Goal: Entertainment & Leisure: Browse casually

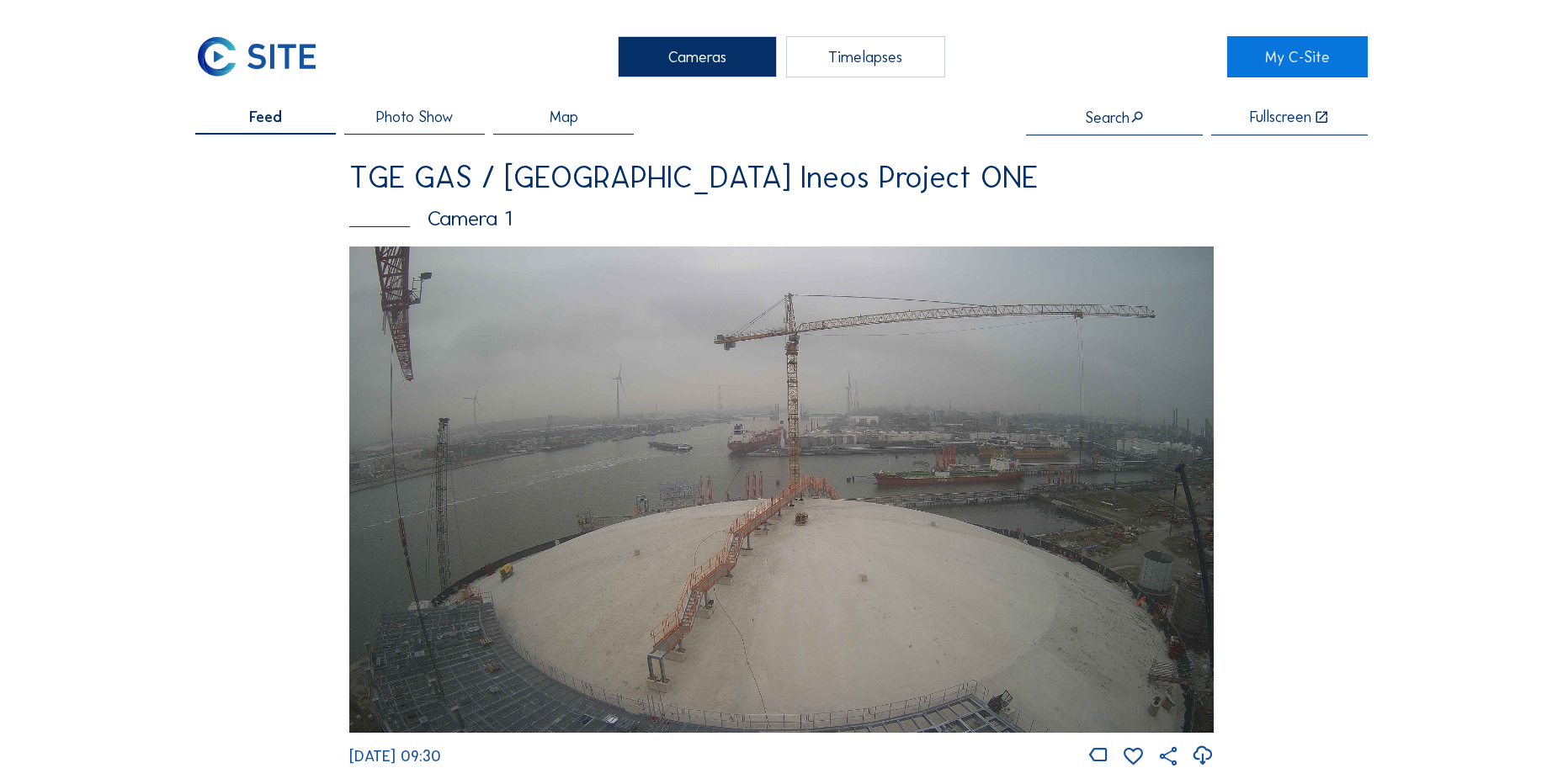
scroll to position [336, 0]
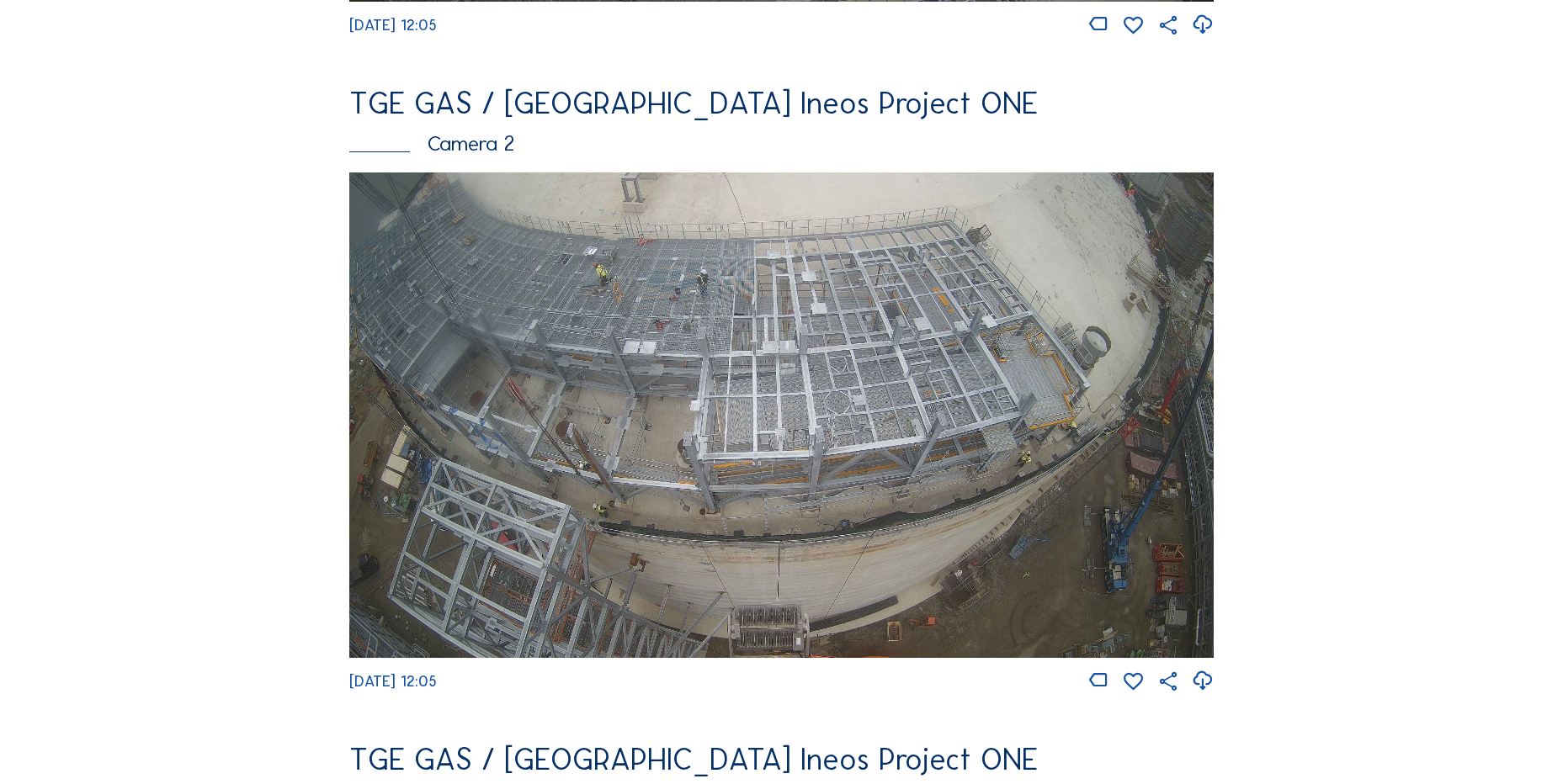
scroll to position [757, 0]
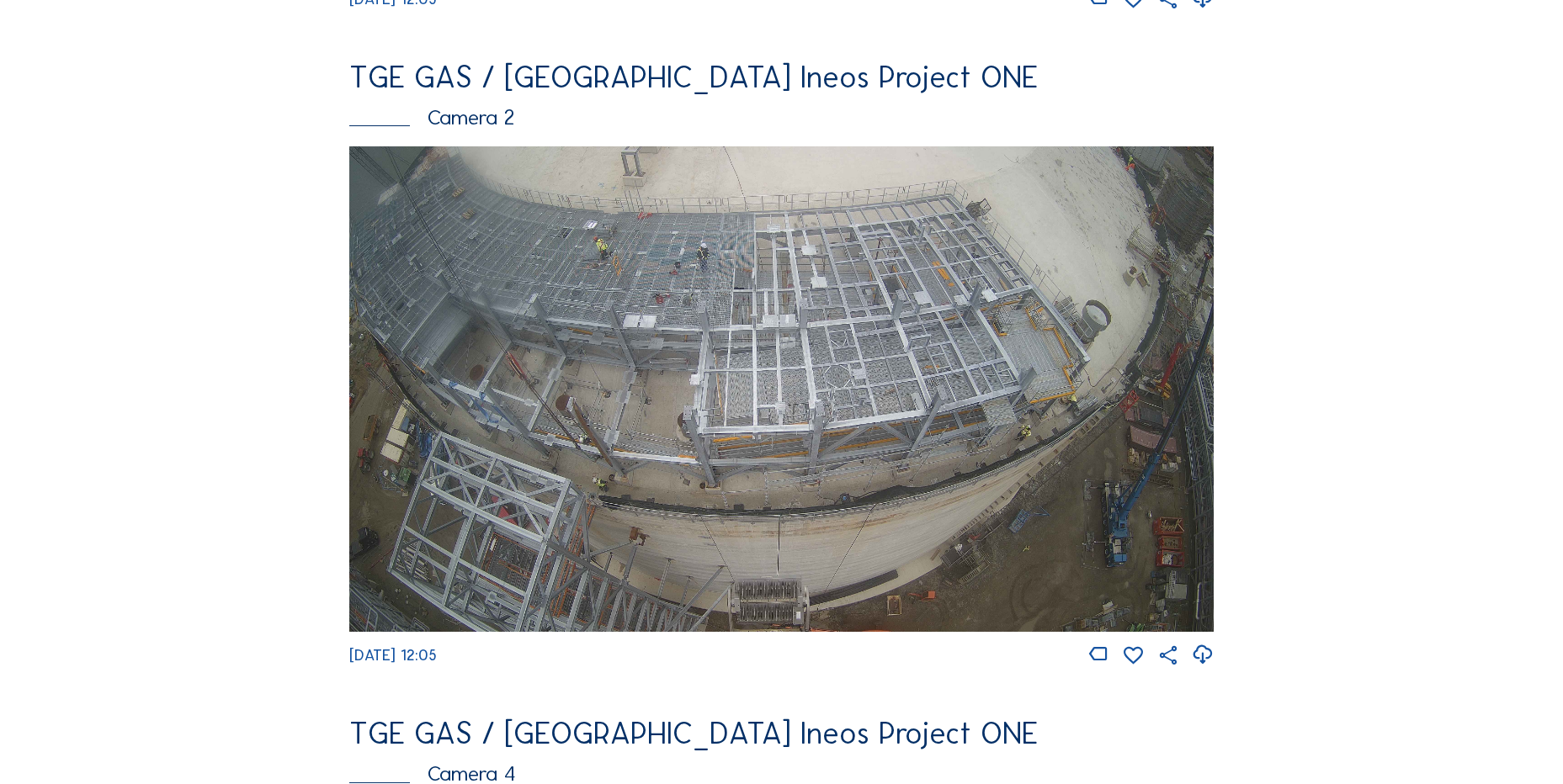
click at [1212, 666] on icon at bounding box center [1202, 655] width 22 height 28
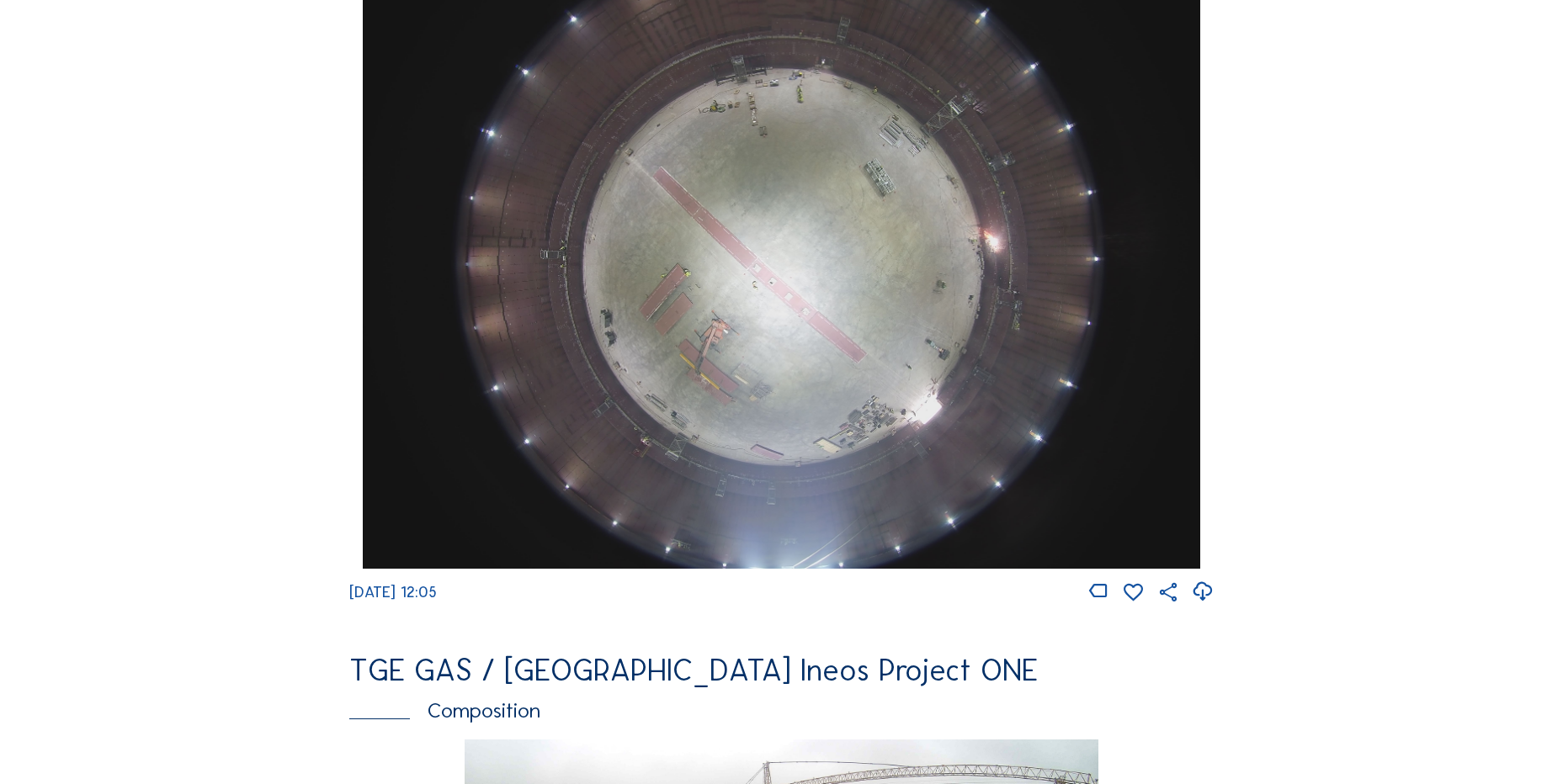
scroll to position [1683, 0]
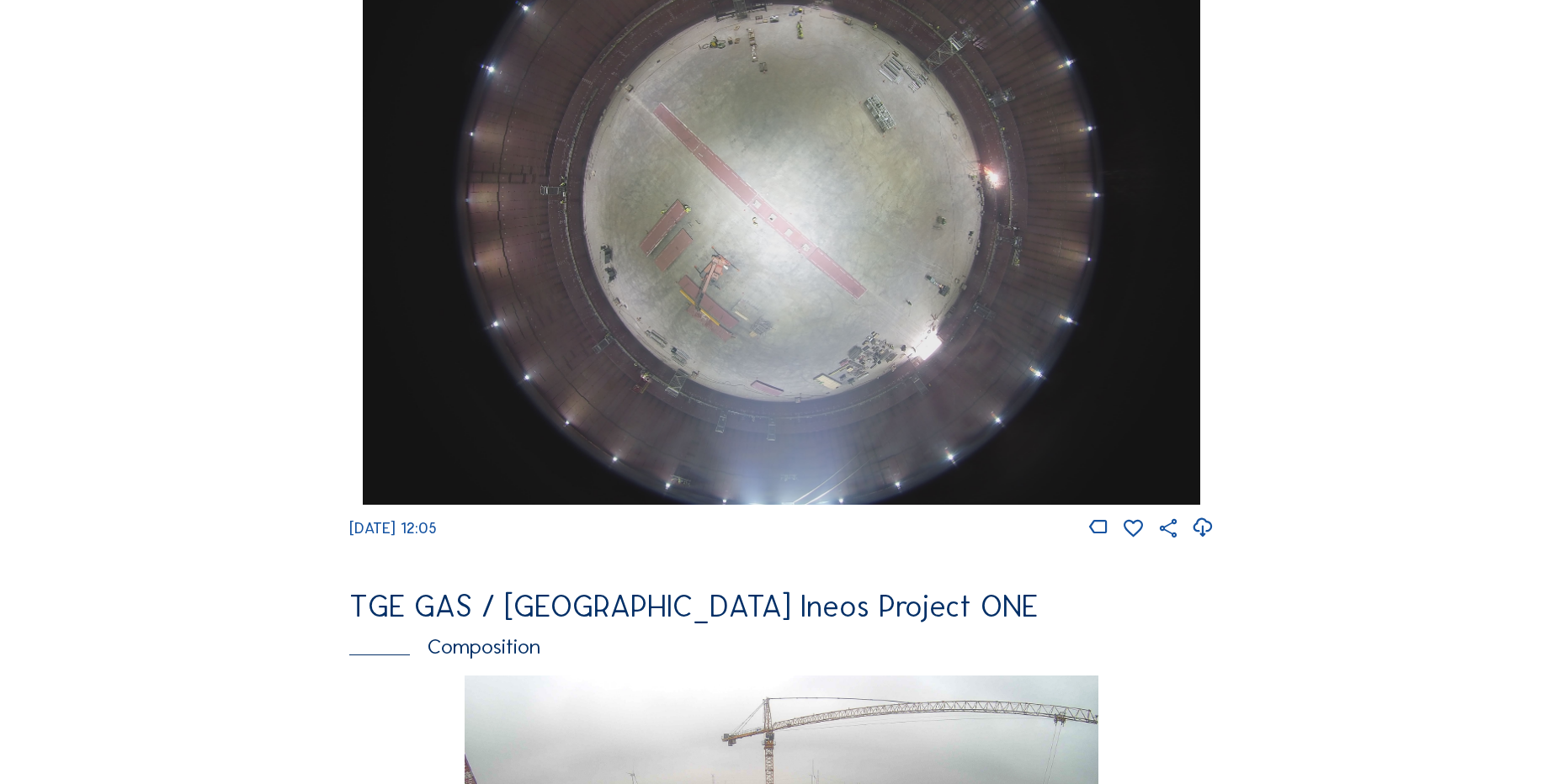
click at [1194, 542] on icon at bounding box center [1202, 528] width 22 height 28
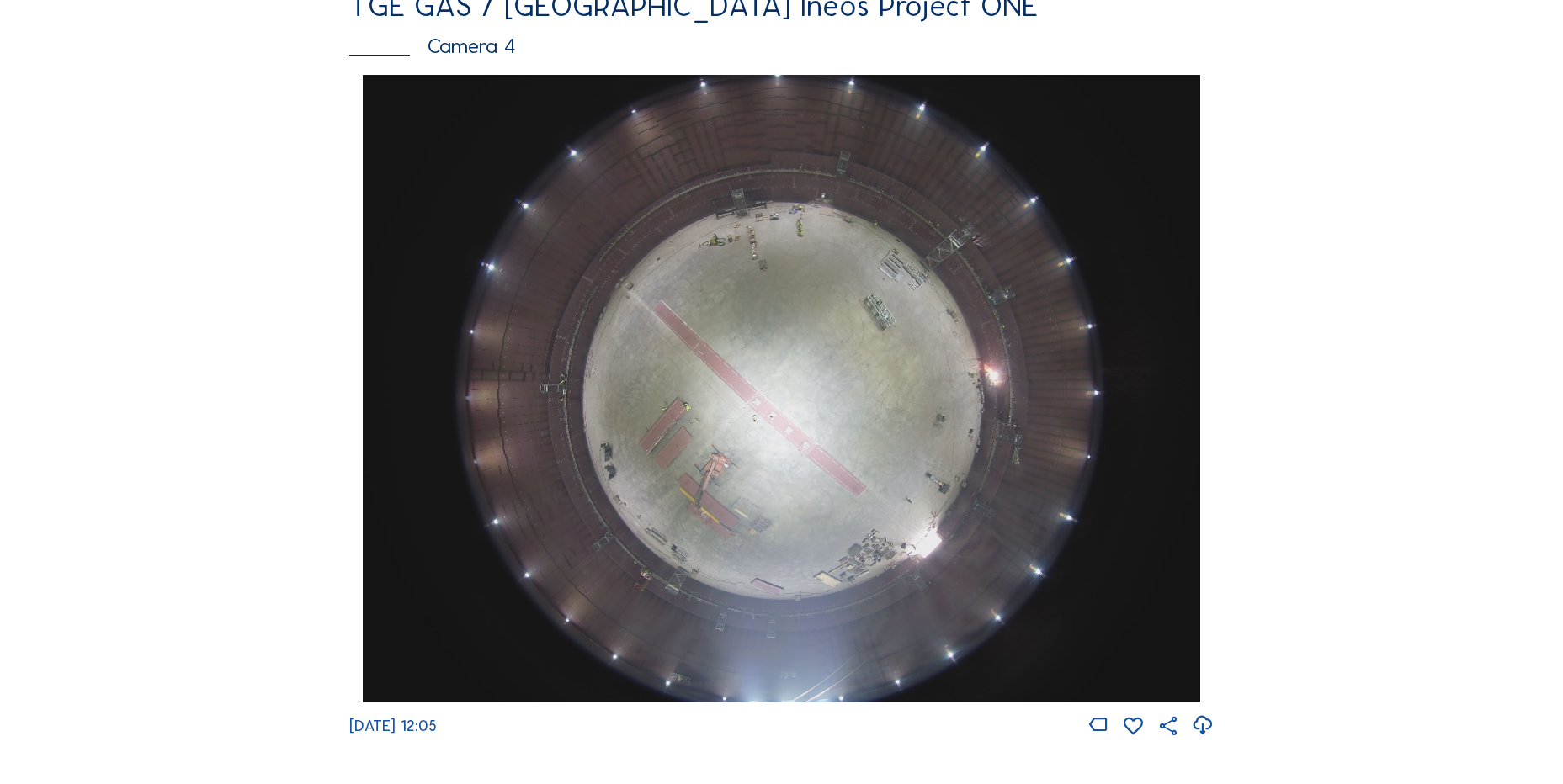
scroll to position [1514, 0]
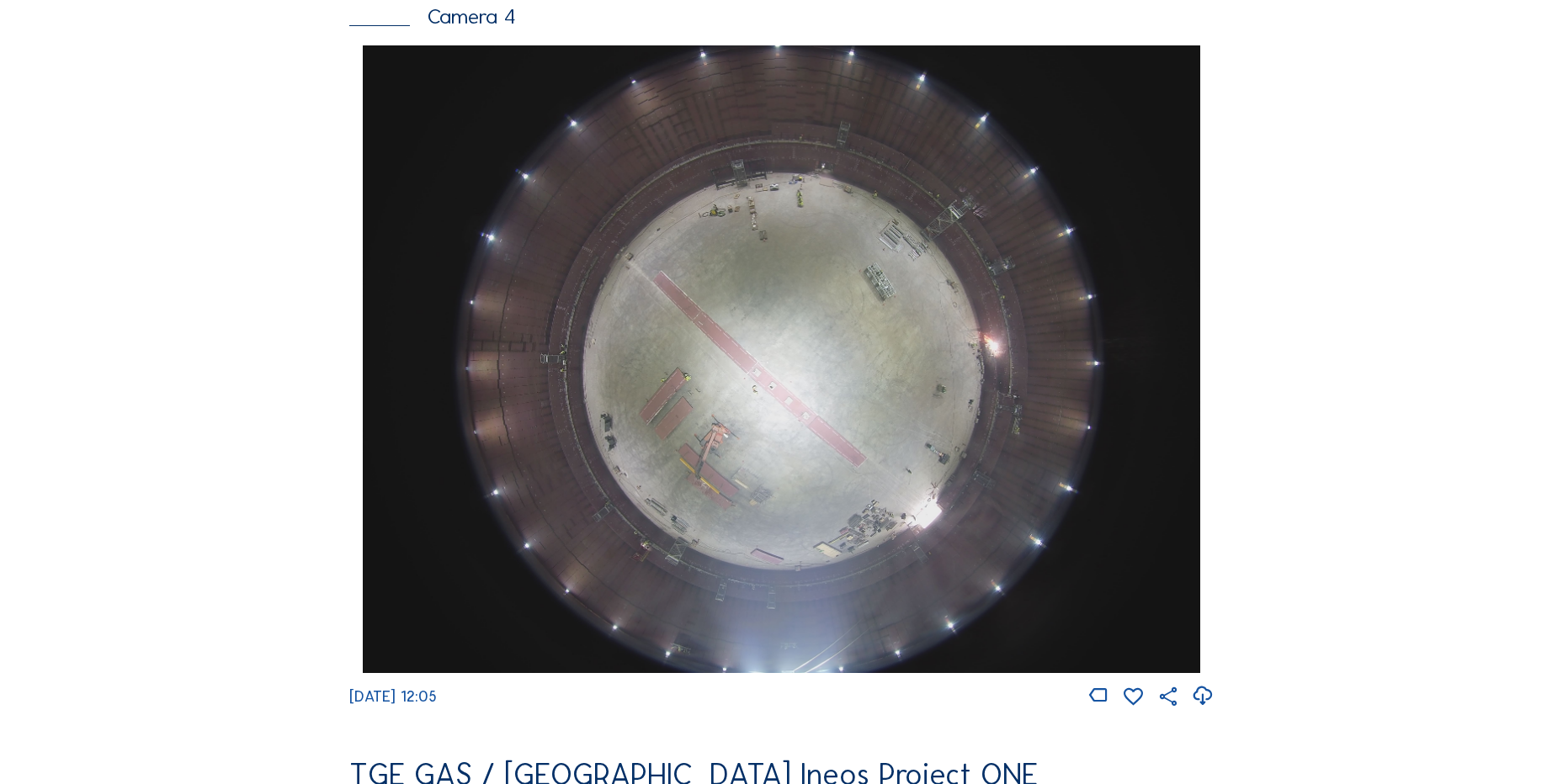
click at [1199, 700] on icon at bounding box center [1202, 696] width 22 height 28
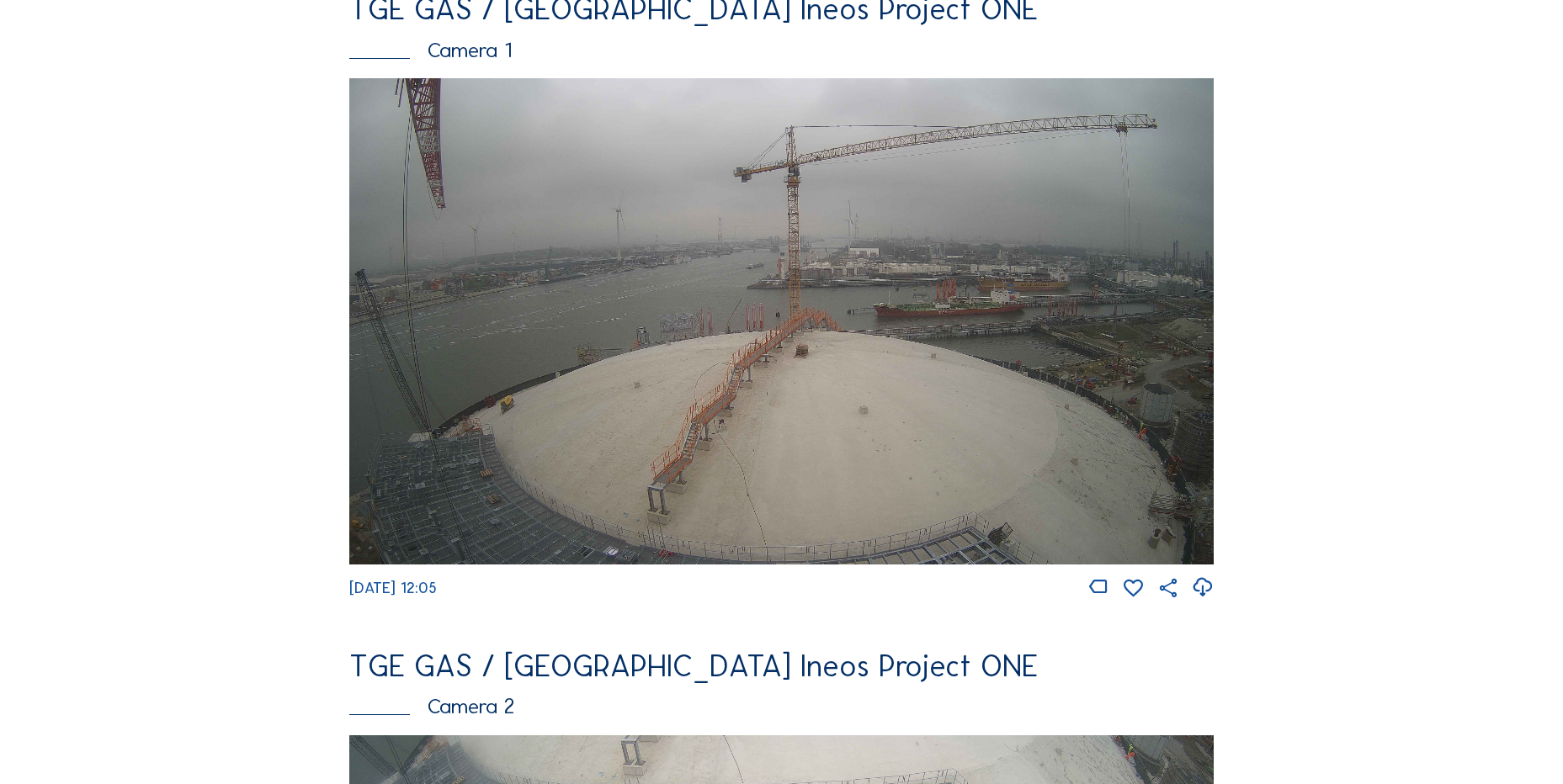
scroll to position [589, 0]
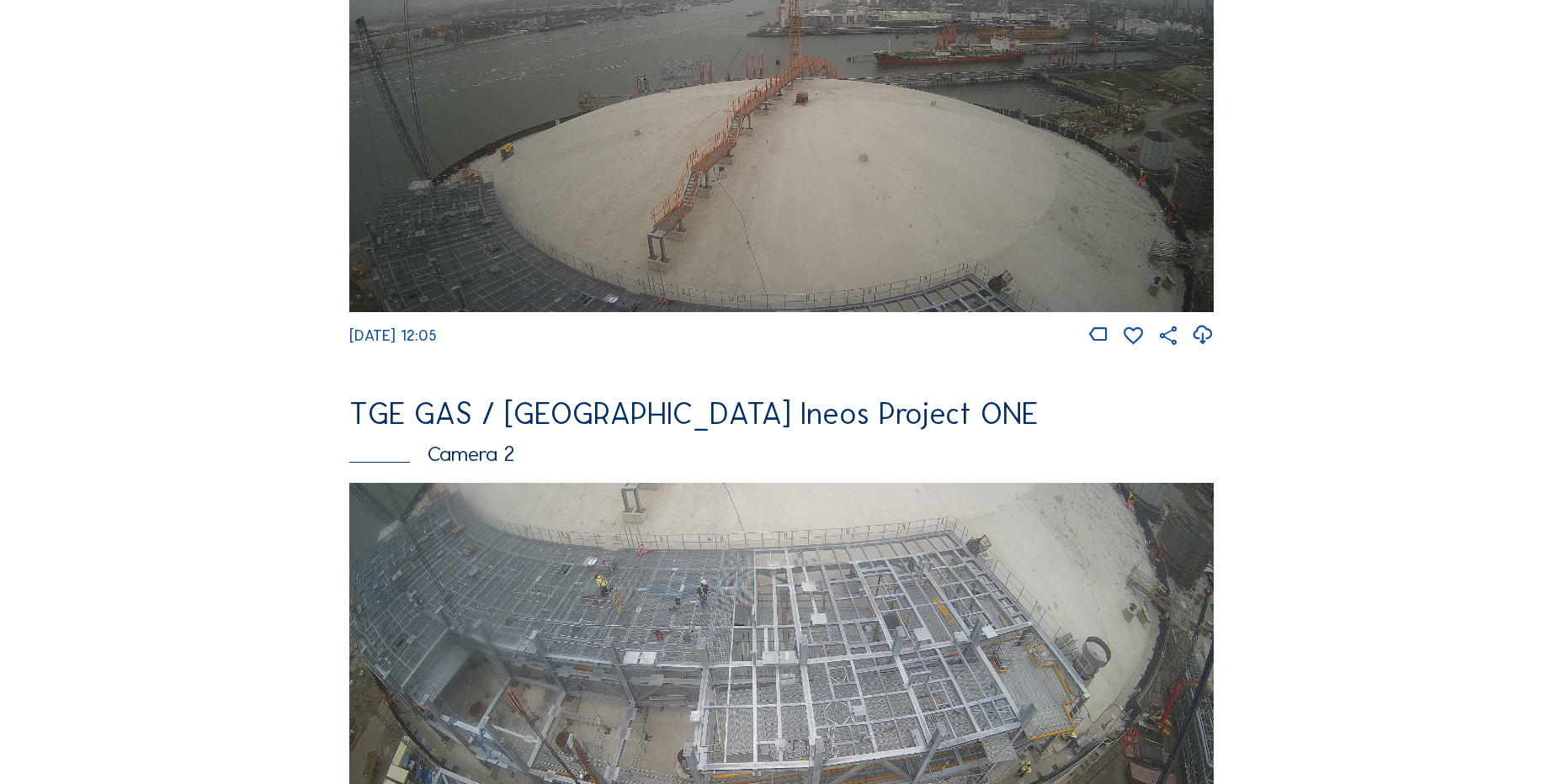
scroll to position [757, 0]
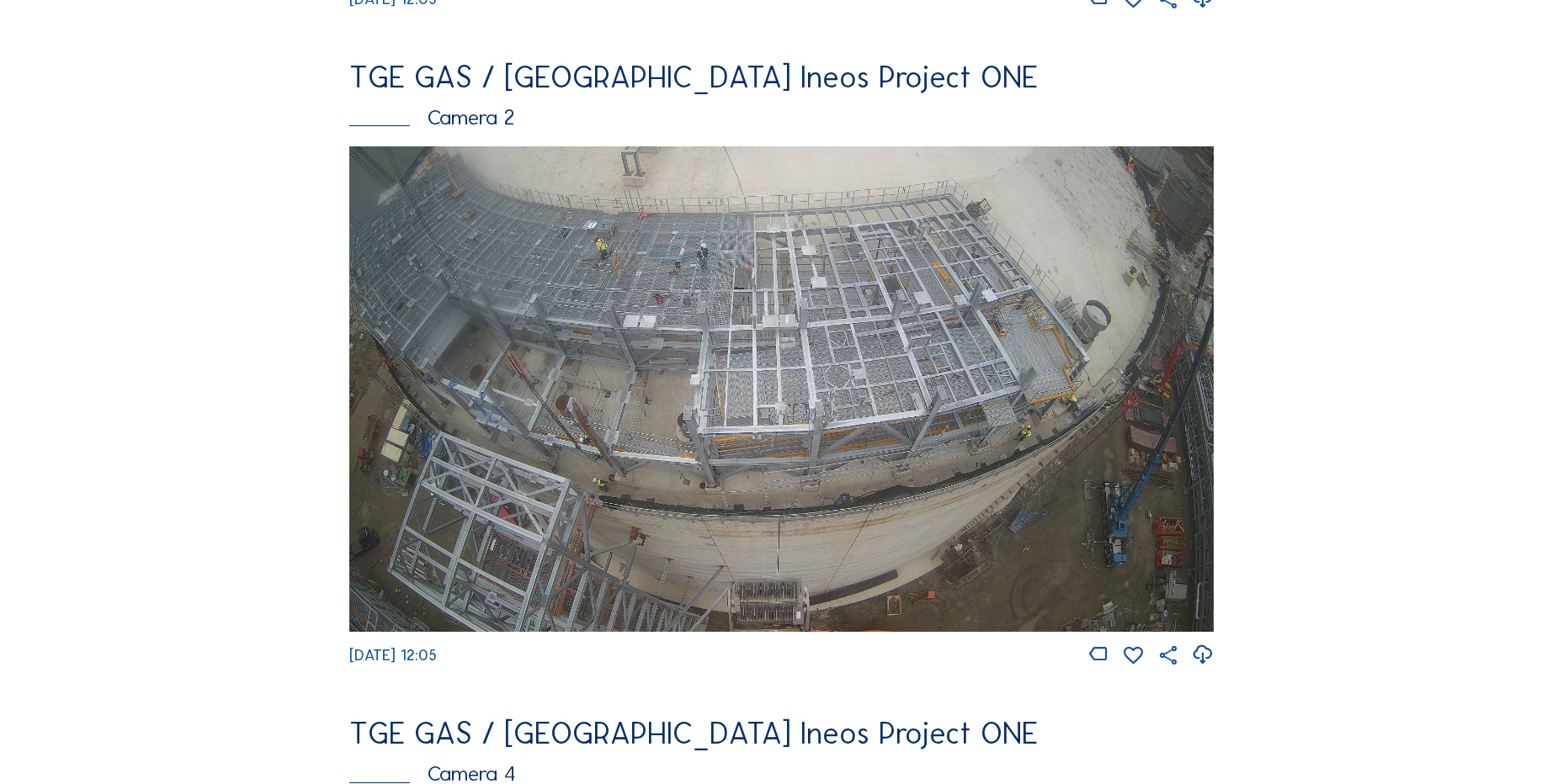
click at [1088, 422] on img at bounding box center [782, 389] width 864 height 487
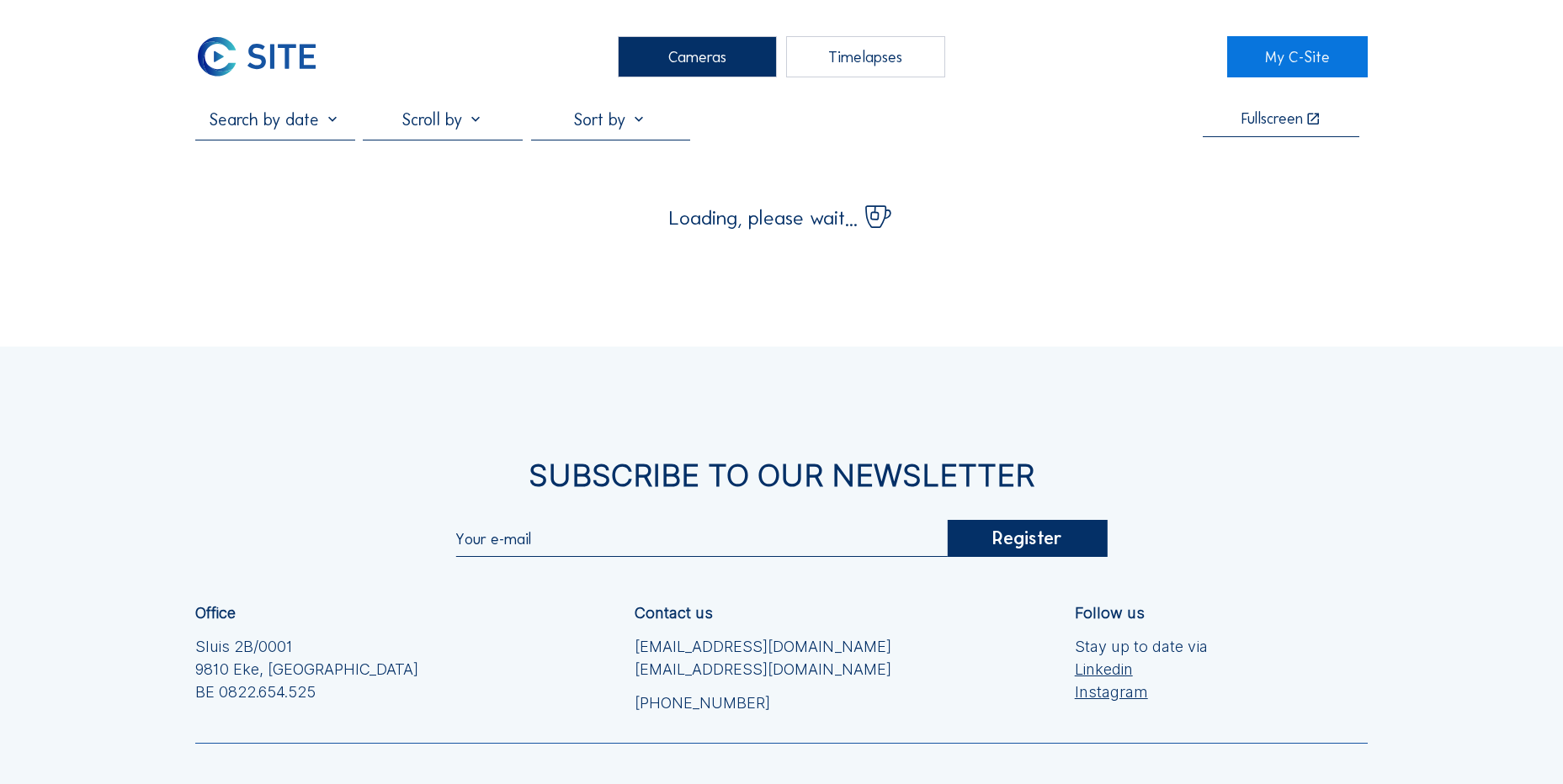
drag, startPoint x: 279, startPoint y: 56, endPoint x: 290, endPoint y: 61, distance: 12.1
click at [279, 56] on img at bounding box center [257, 57] width 123 height 41
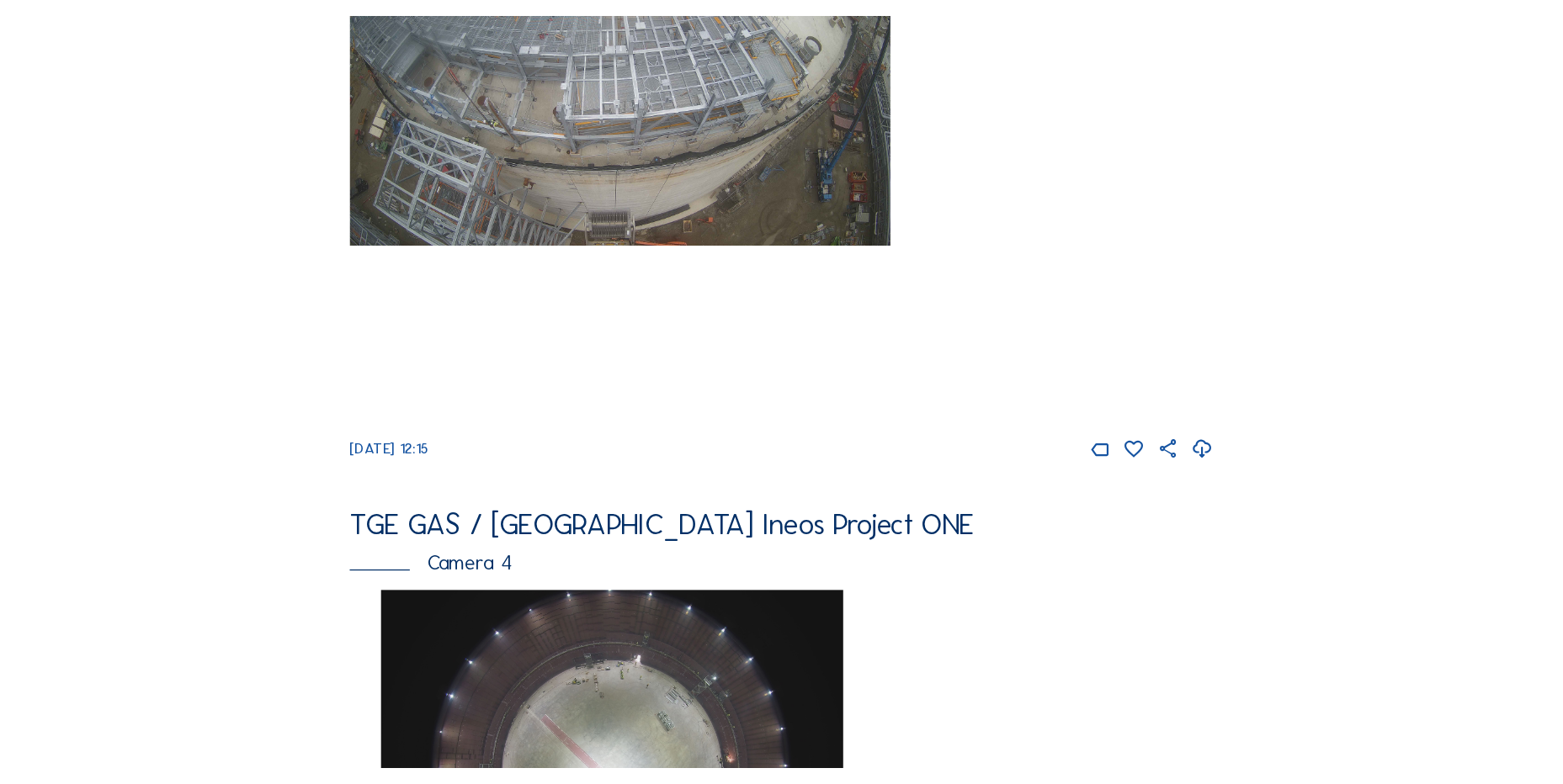
scroll to position [754, 0]
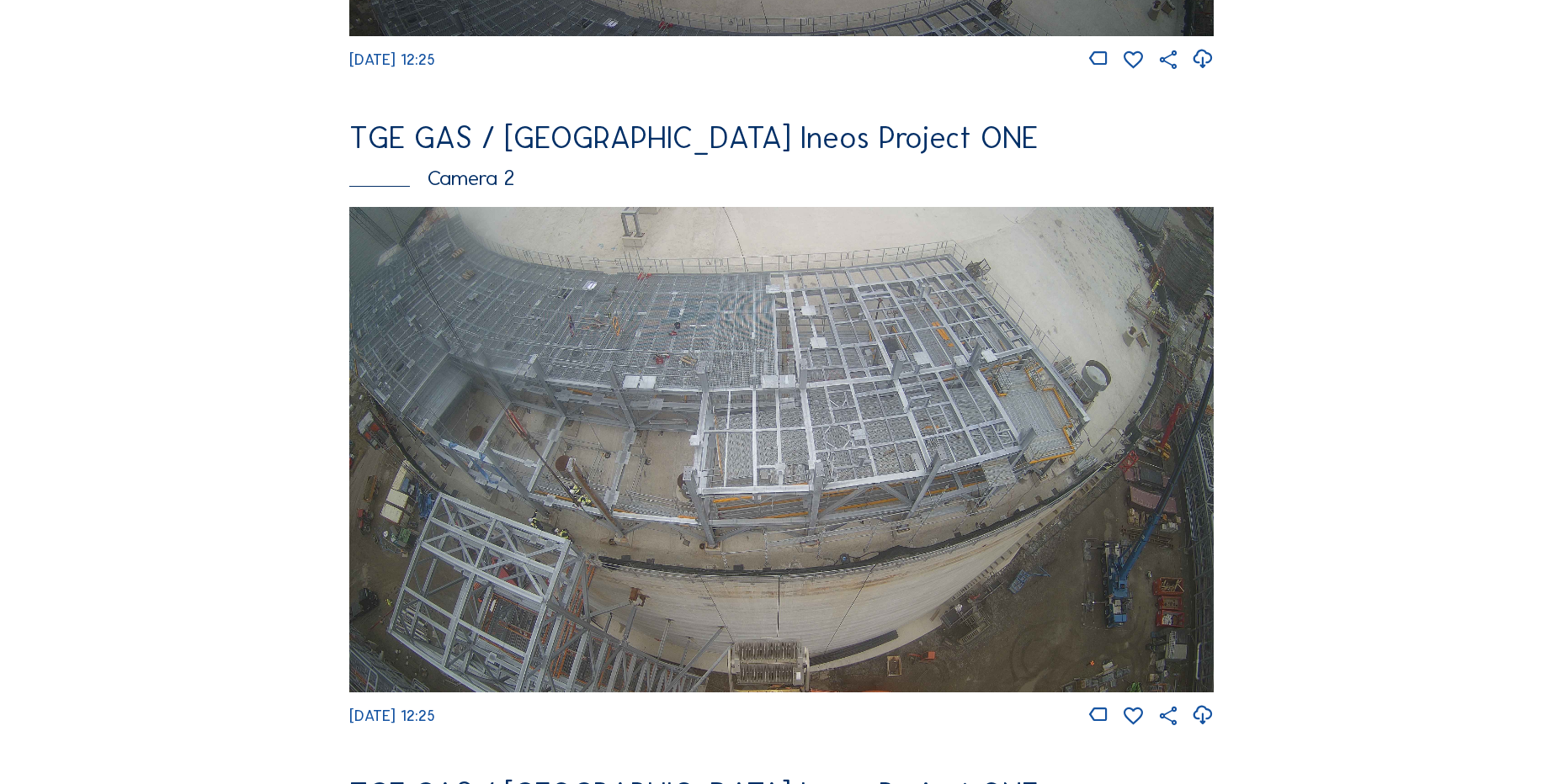
scroll to position [757, 0]
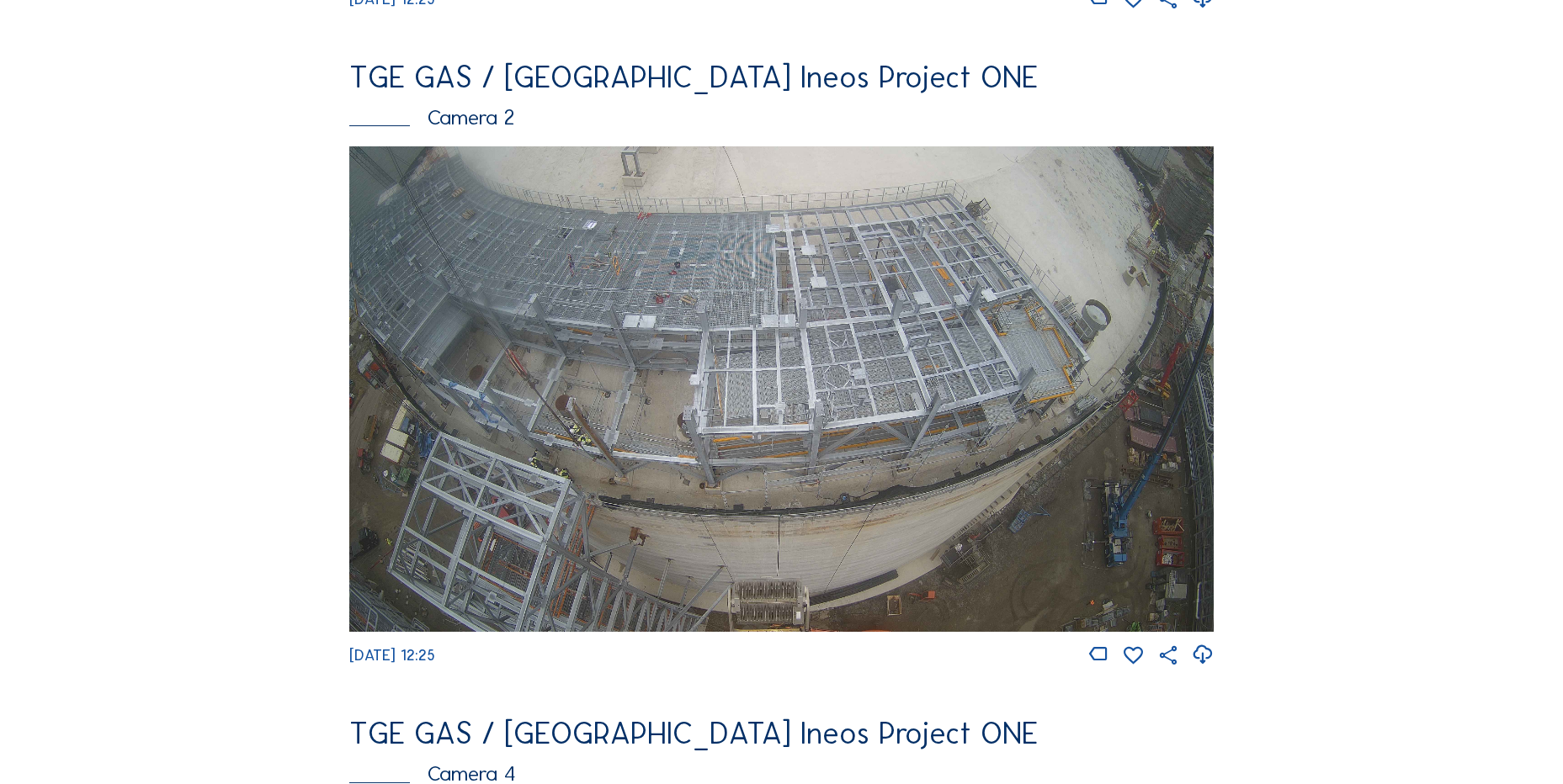
click at [1214, 669] on icon at bounding box center [1202, 655] width 22 height 28
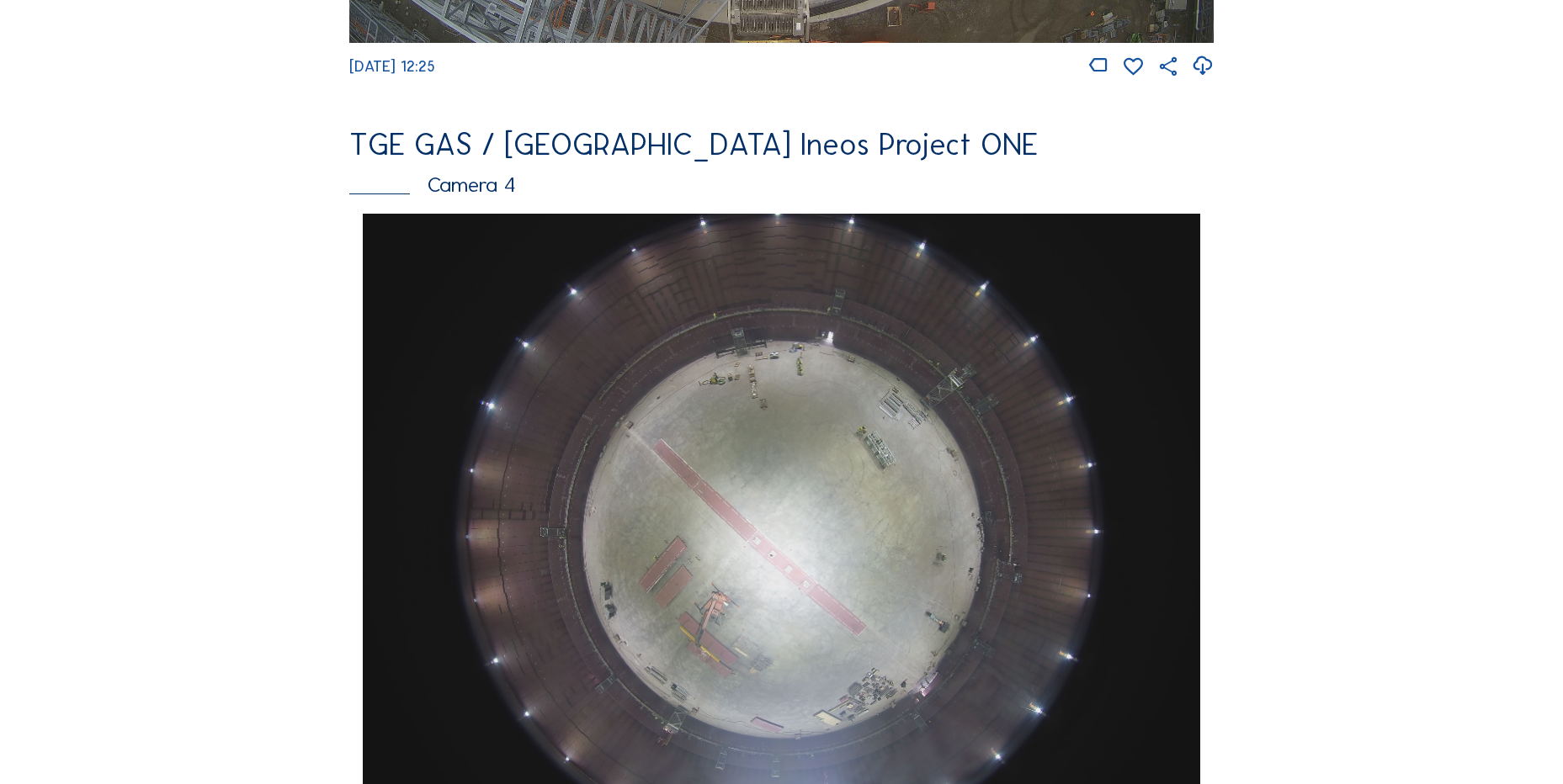
scroll to position [1599, 0]
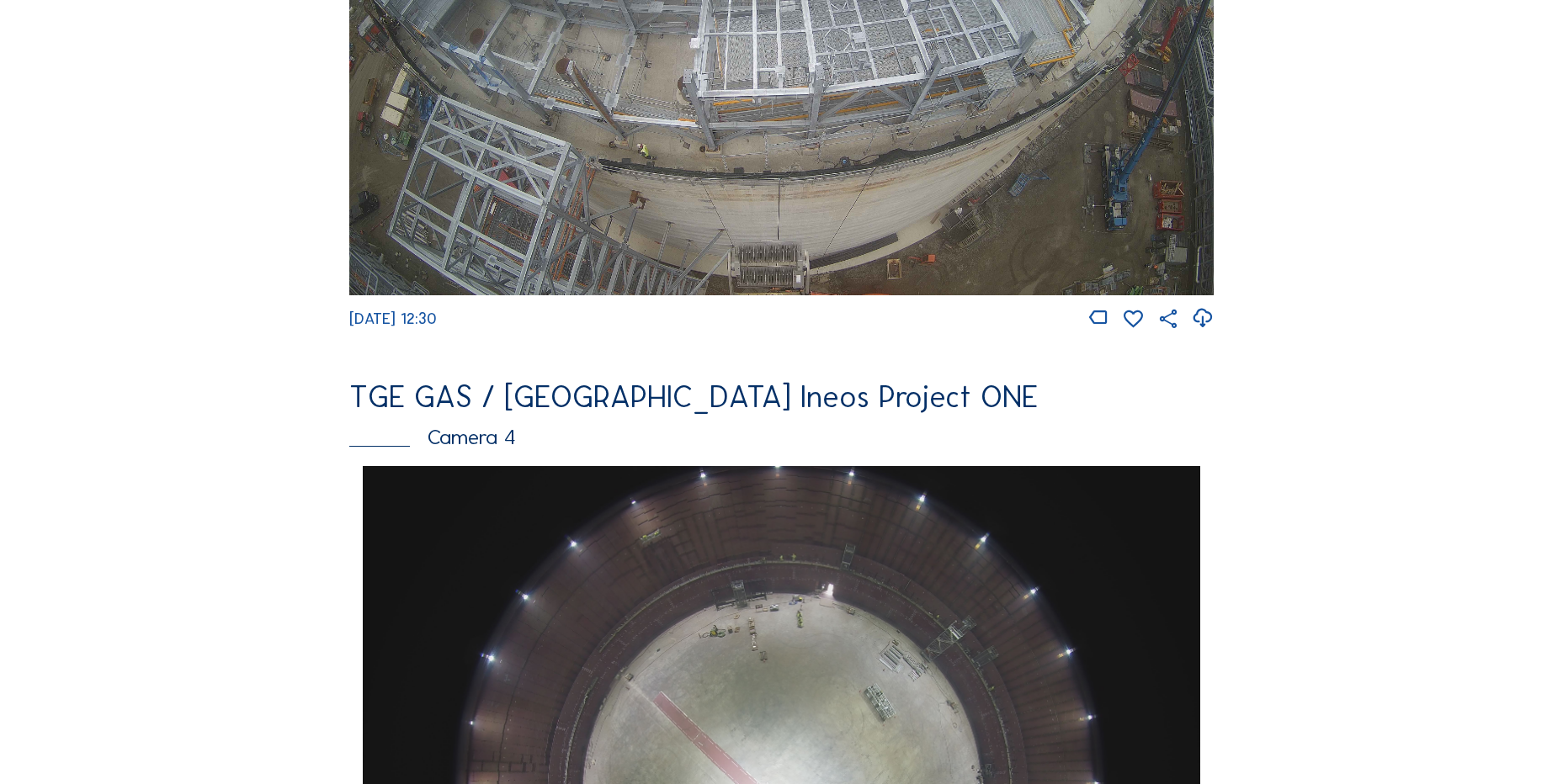
scroll to position [841, 0]
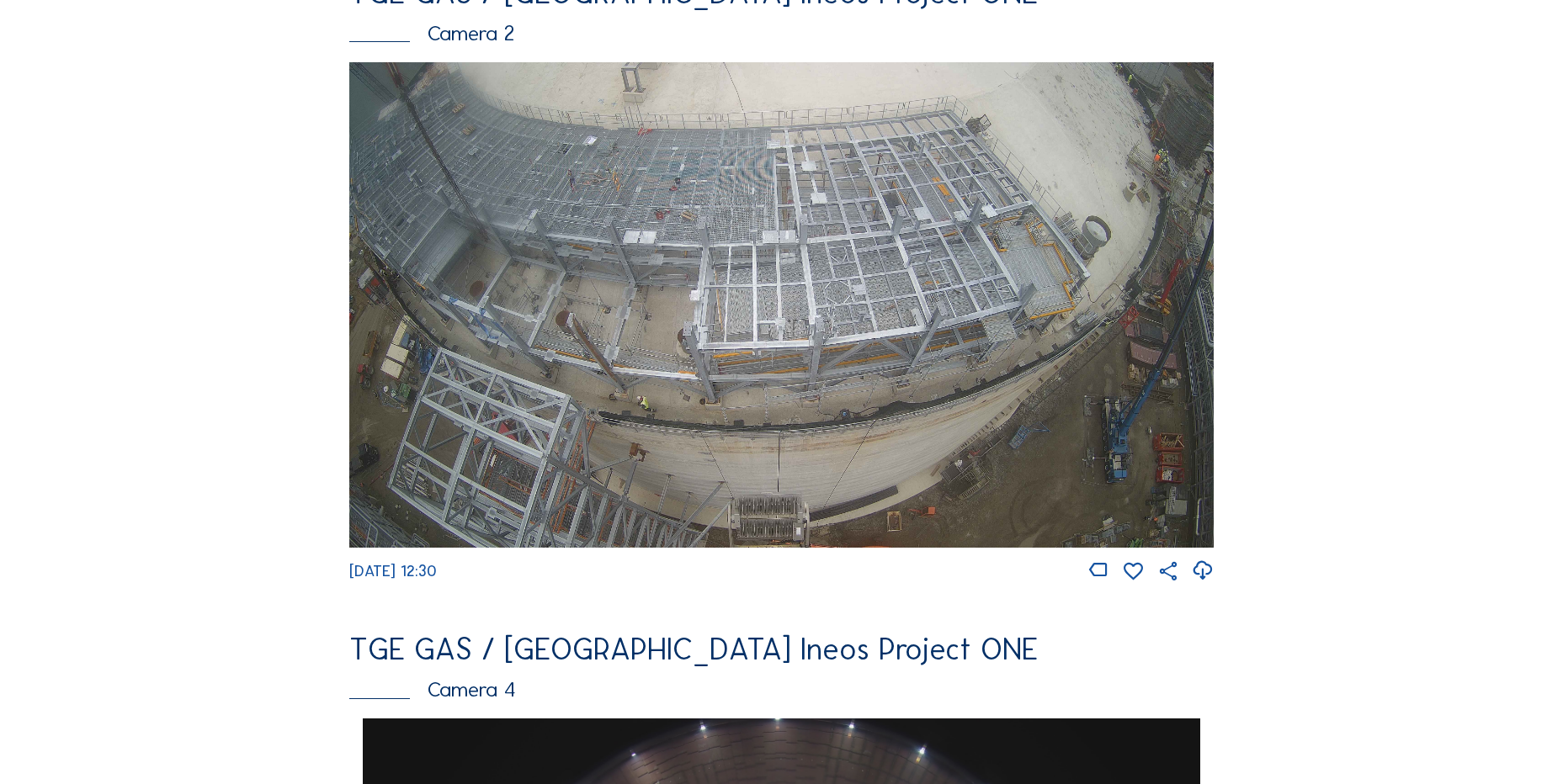
click at [1201, 583] on icon at bounding box center [1202, 570] width 22 height 28
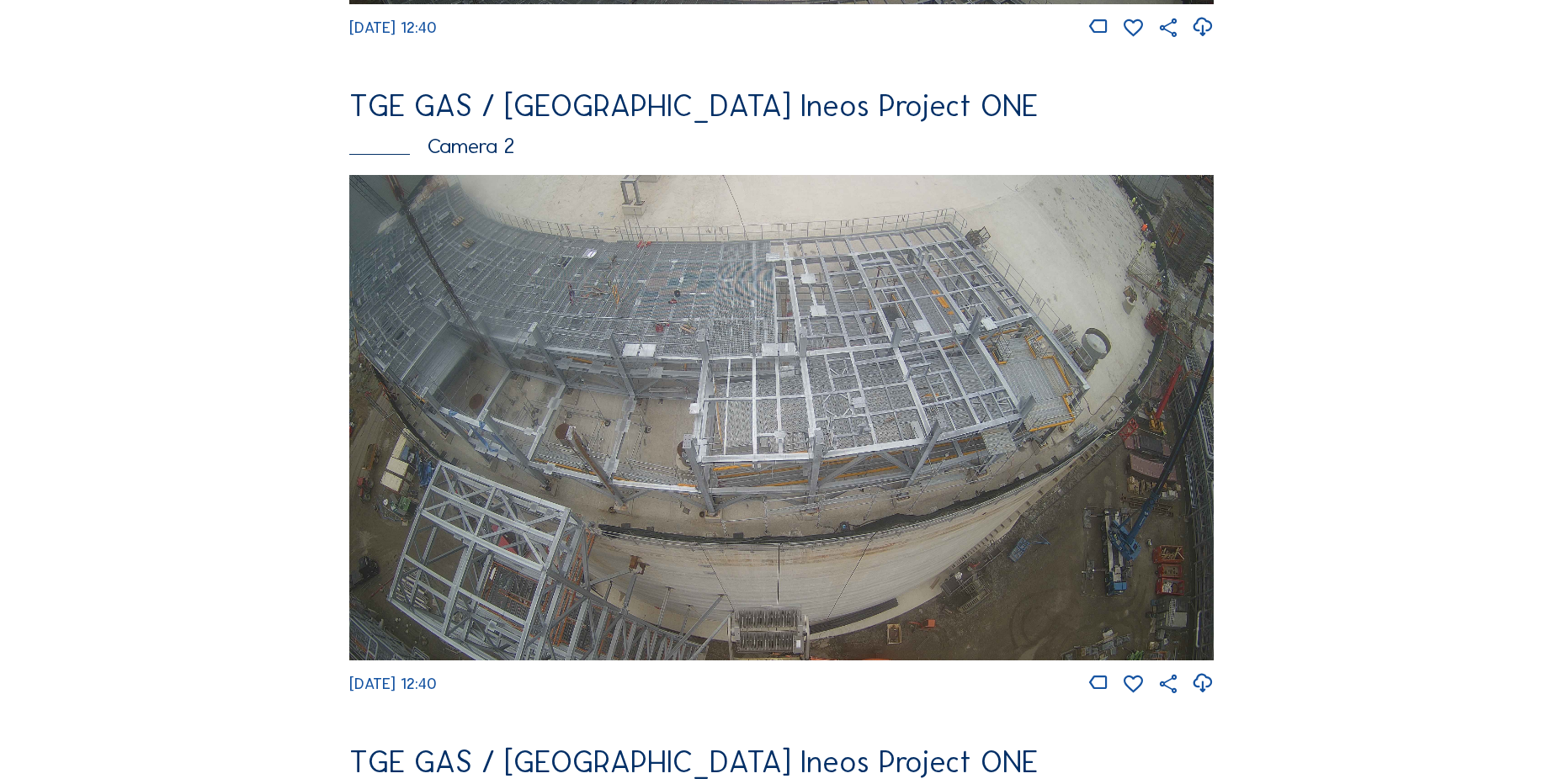
scroll to position [757, 0]
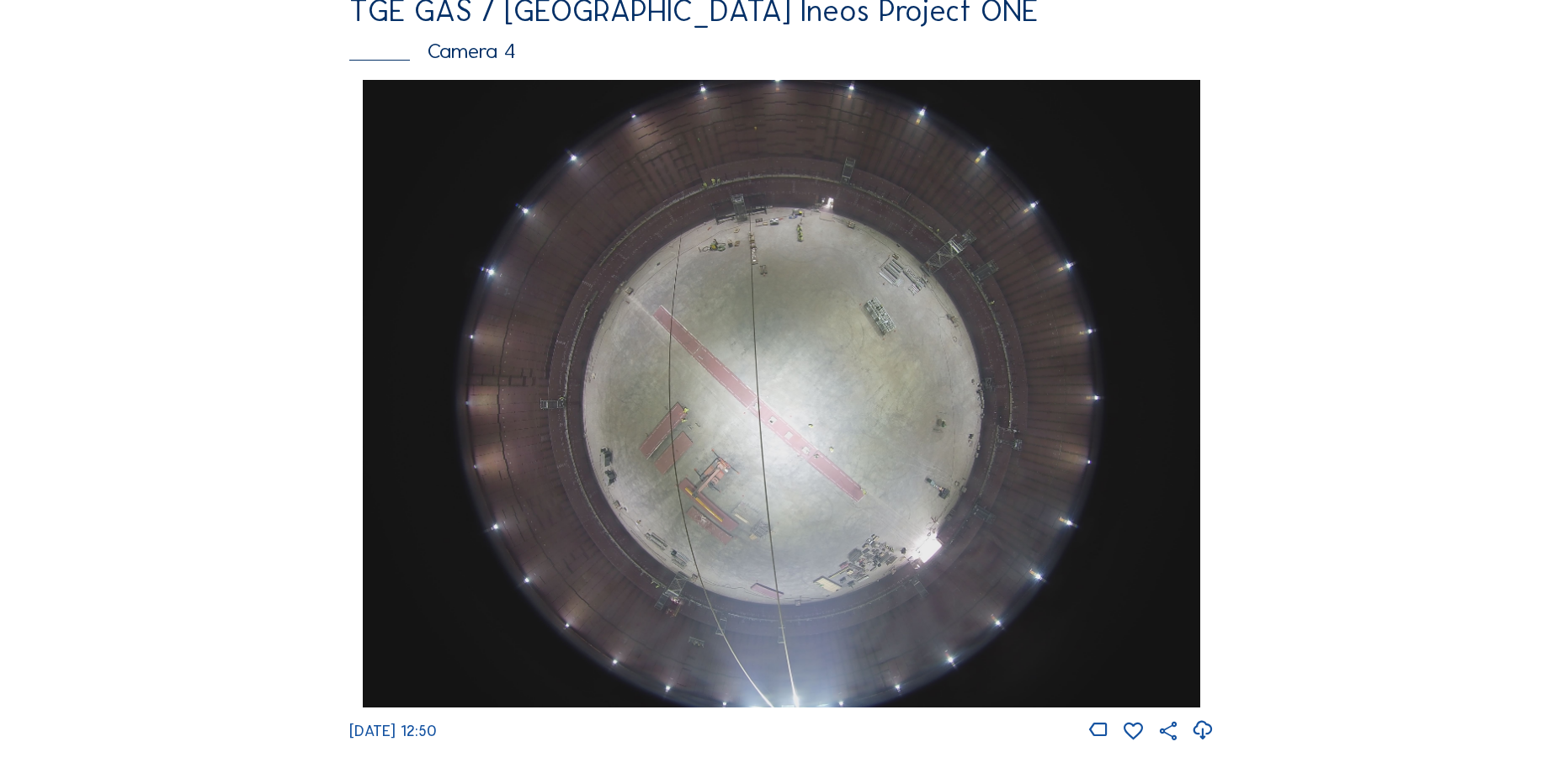
scroll to position [1347, 0]
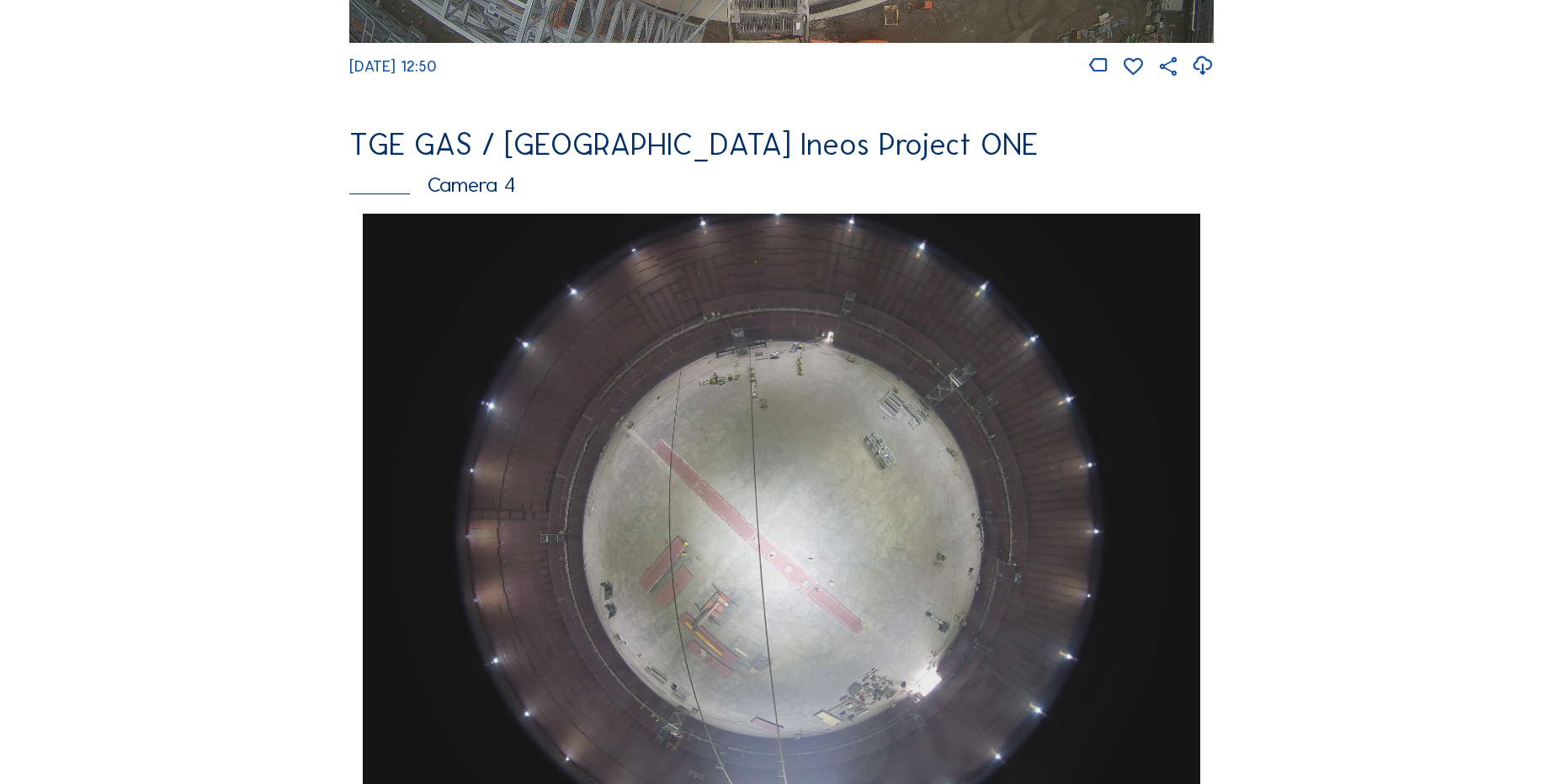
click at [882, 411] on img at bounding box center [782, 527] width 837 height 628
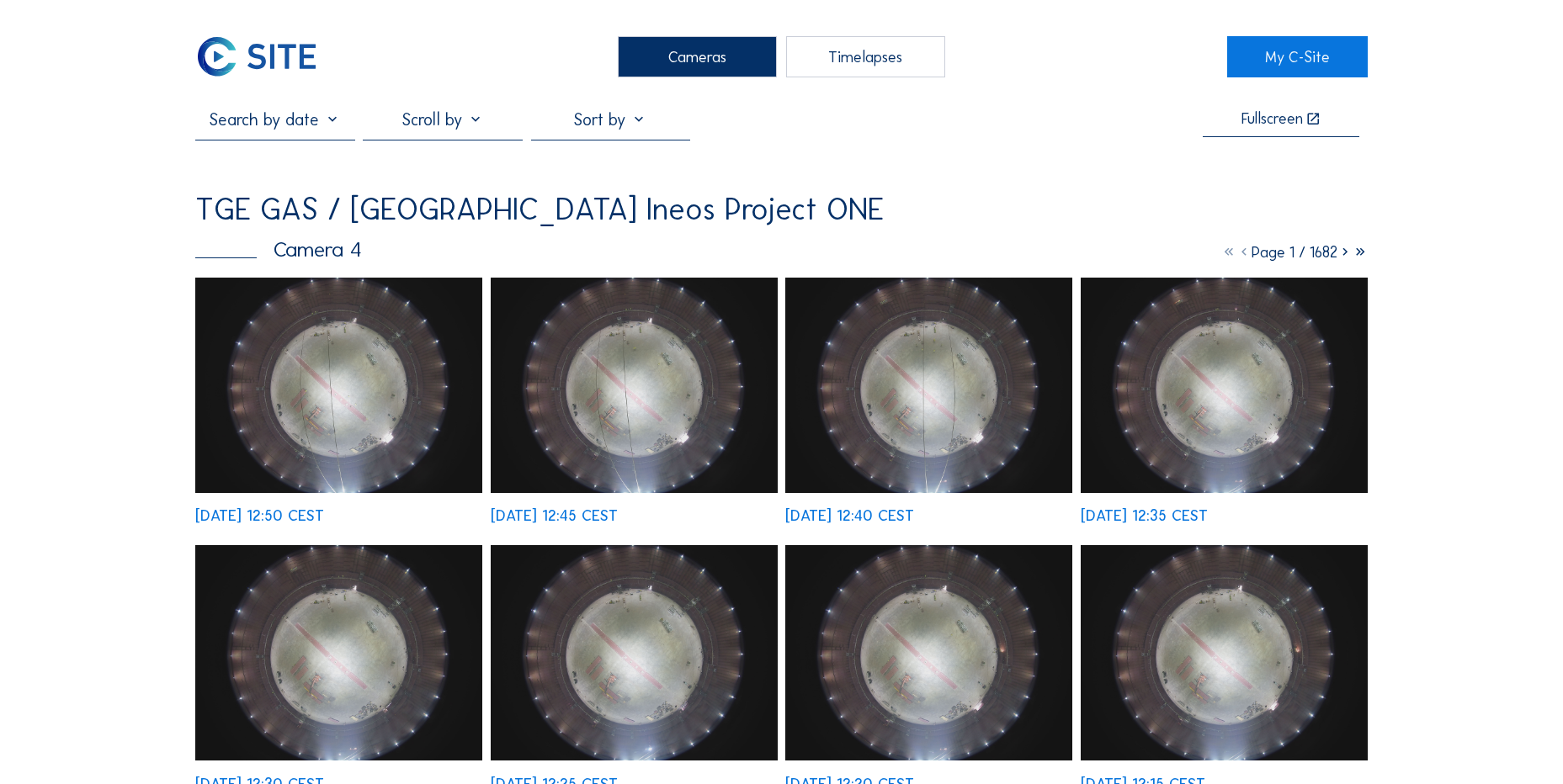
click at [324, 333] on img at bounding box center [339, 385] width 287 height 215
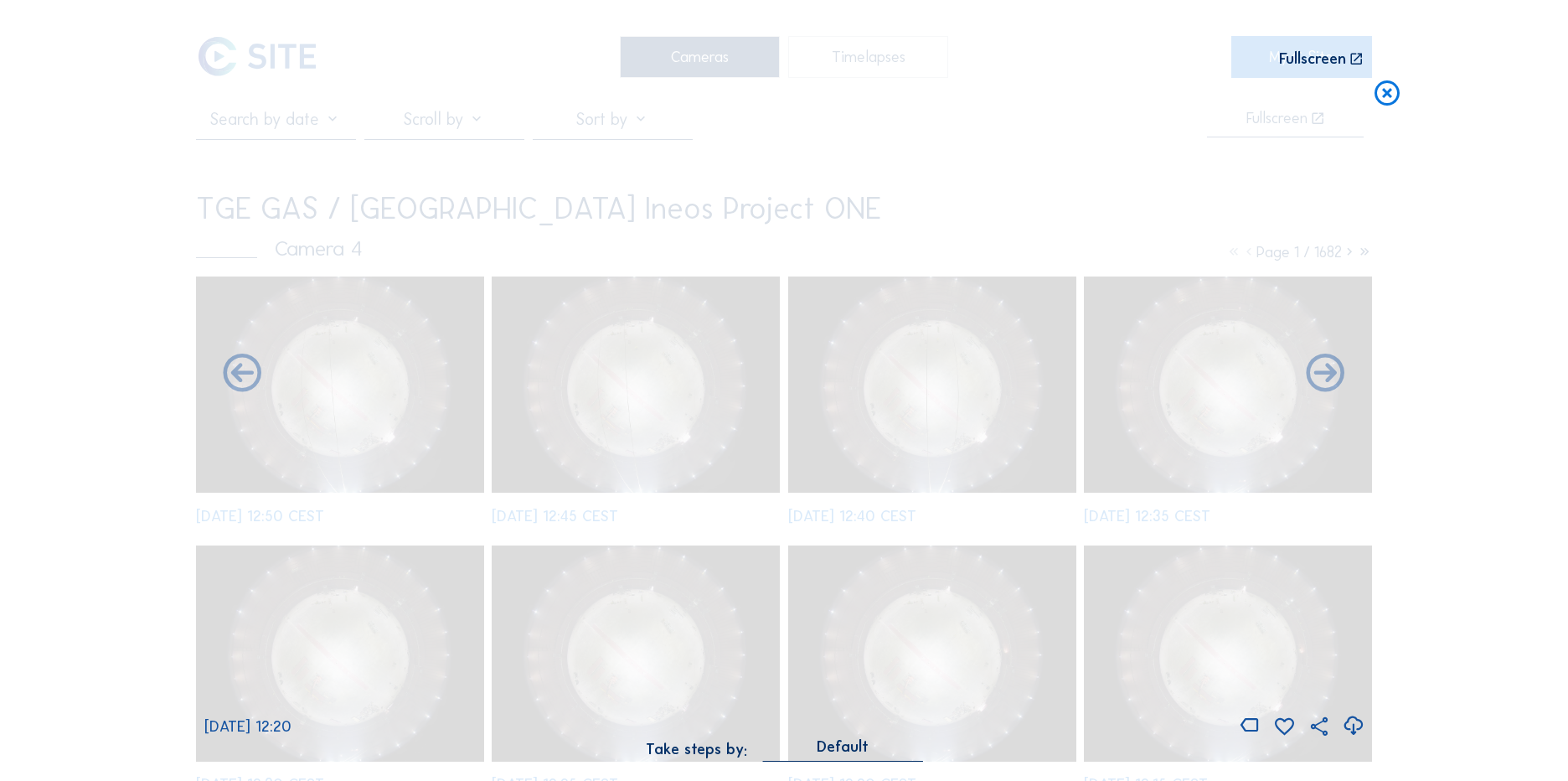
click at [18, 362] on div "Scroll to travel through time | Press 'Alt' Button + Scroll to Zoom | Click and…" at bounding box center [784, 390] width 1568 height 781
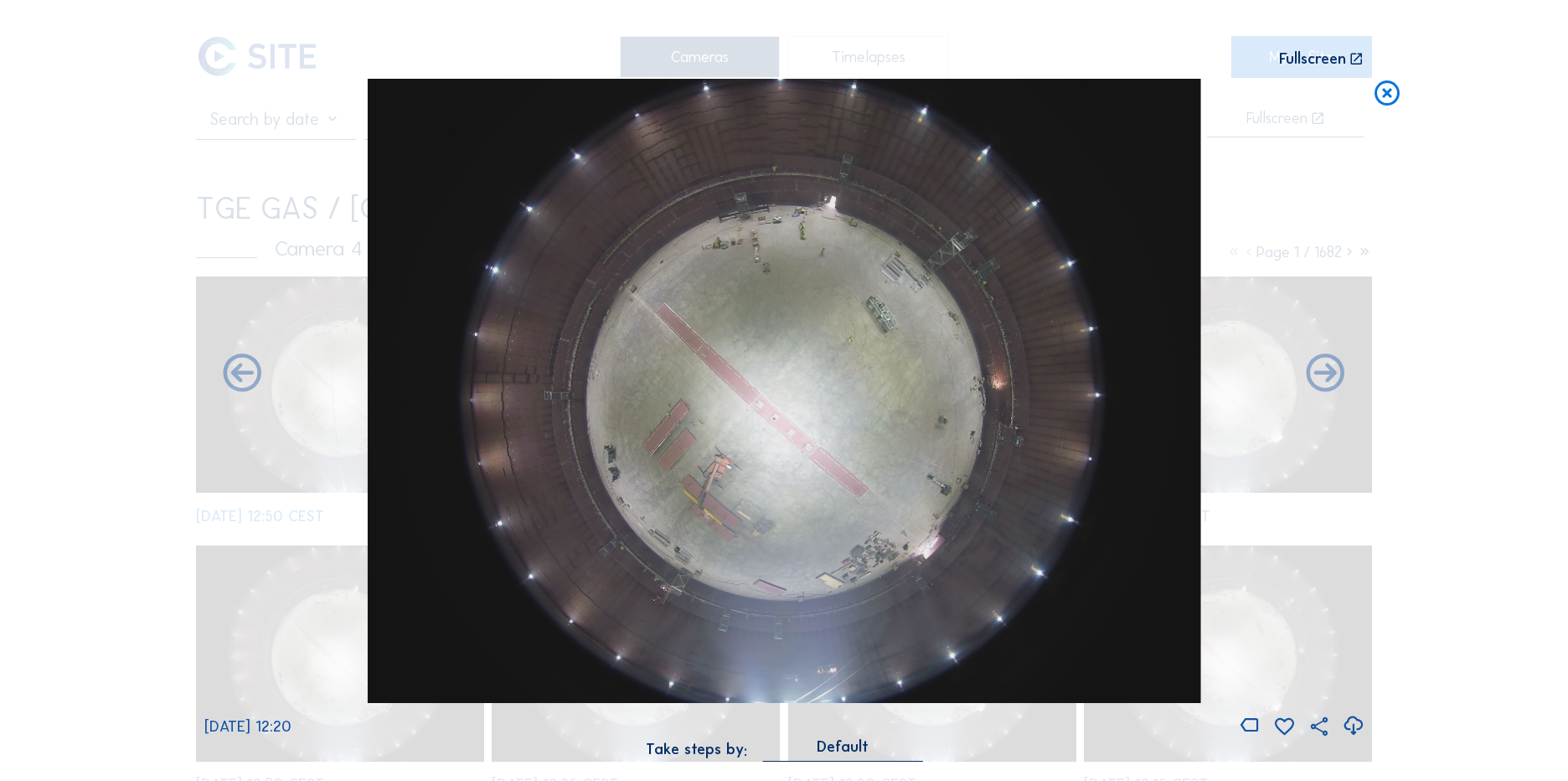
click at [182, 173] on div "Scroll to travel through time | Press 'Alt' Button + Scroll to Zoom | Click and…" at bounding box center [784, 390] width 1568 height 781
click at [221, 67] on div "Scroll to travel through time | Press 'Alt' Button + Scroll to Zoom | Click and…" at bounding box center [537, 59] width 664 height 15
click at [1374, 91] on icon at bounding box center [1387, 95] width 30 height 31
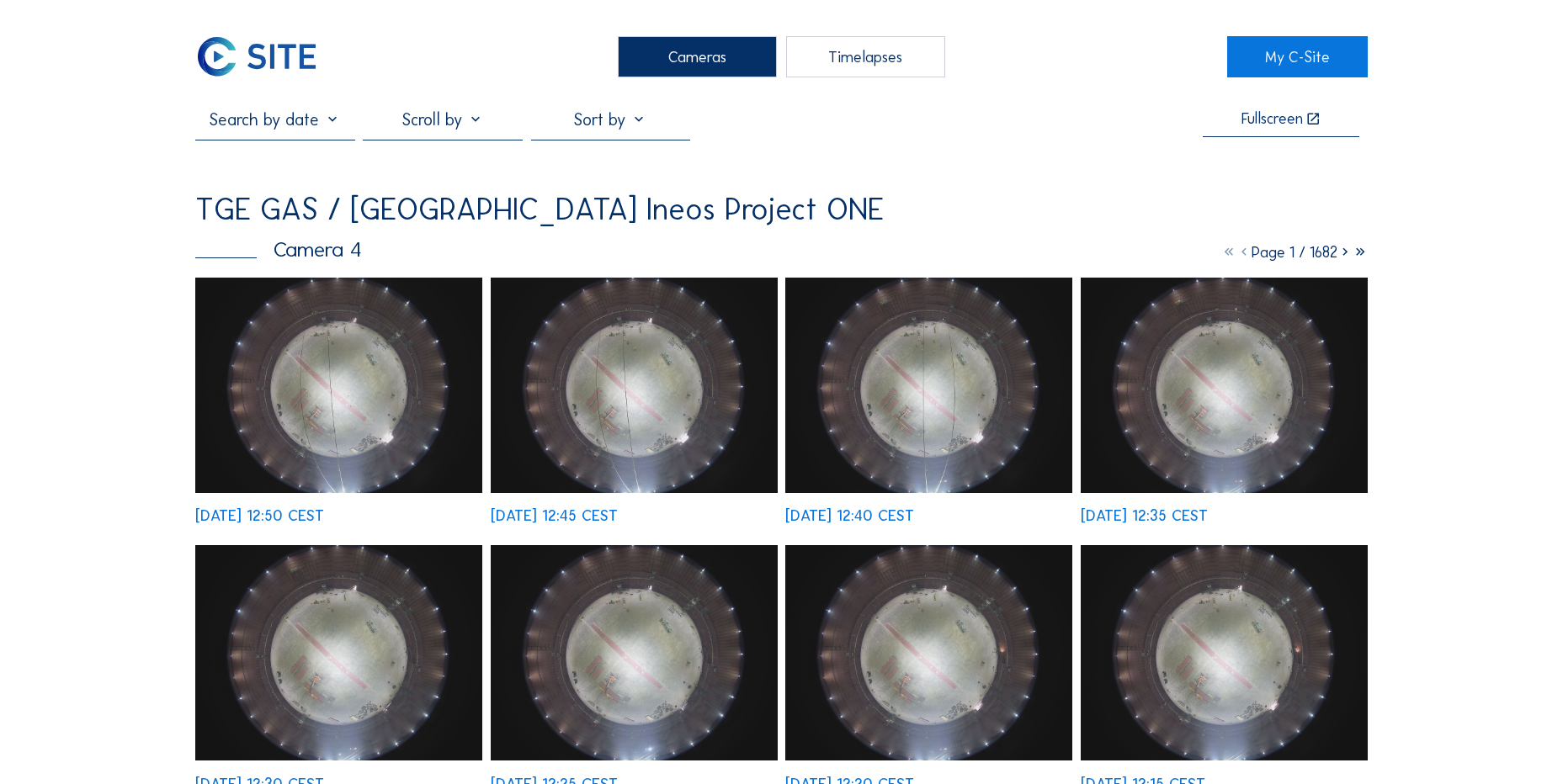
click at [255, 70] on img at bounding box center [257, 57] width 123 height 41
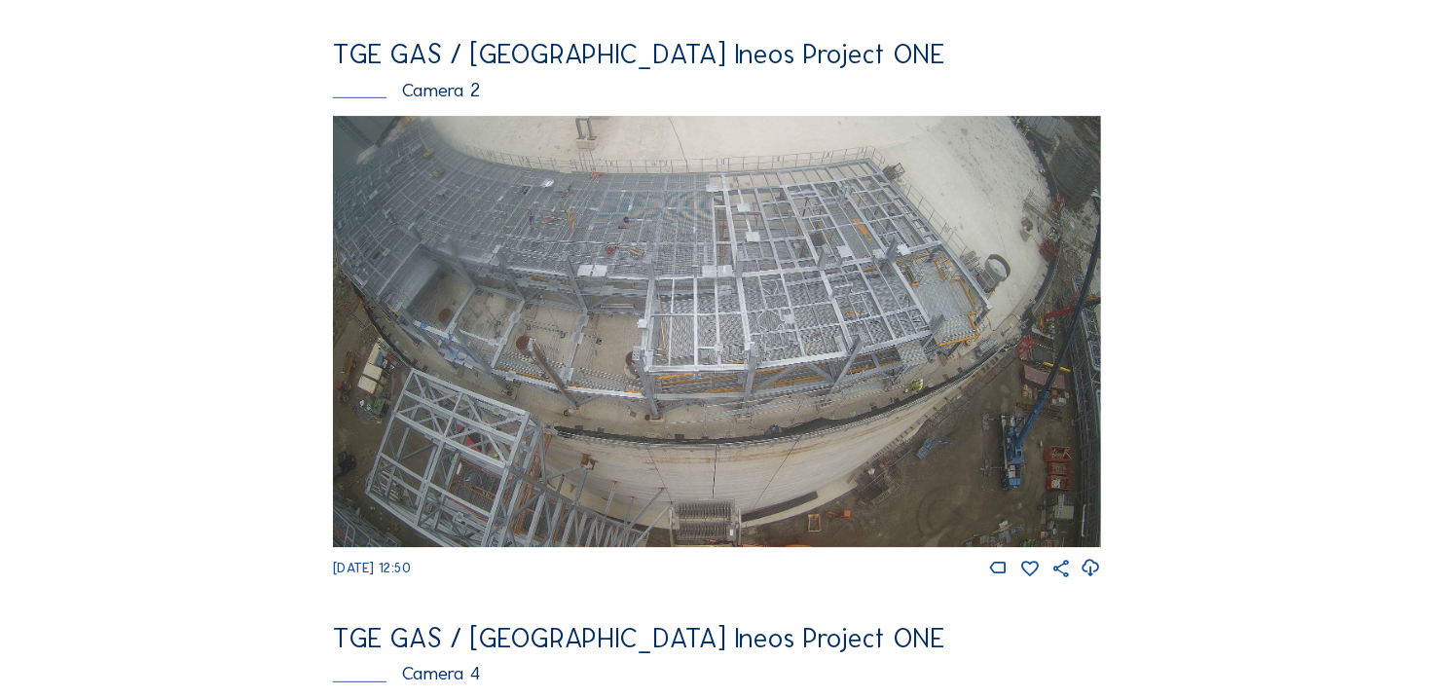
scroll to position [876, 0]
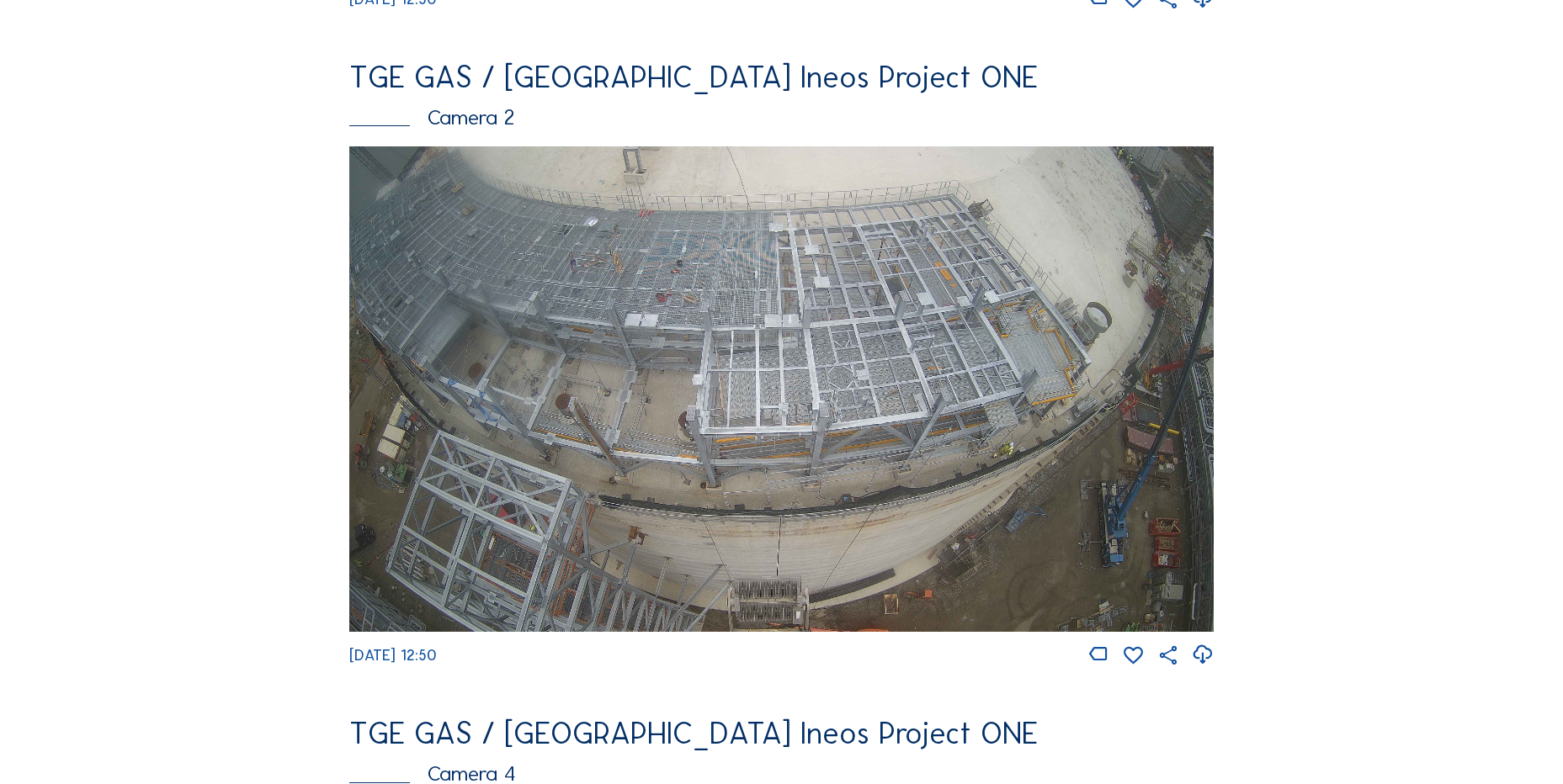
click at [629, 195] on img at bounding box center [782, 389] width 864 height 487
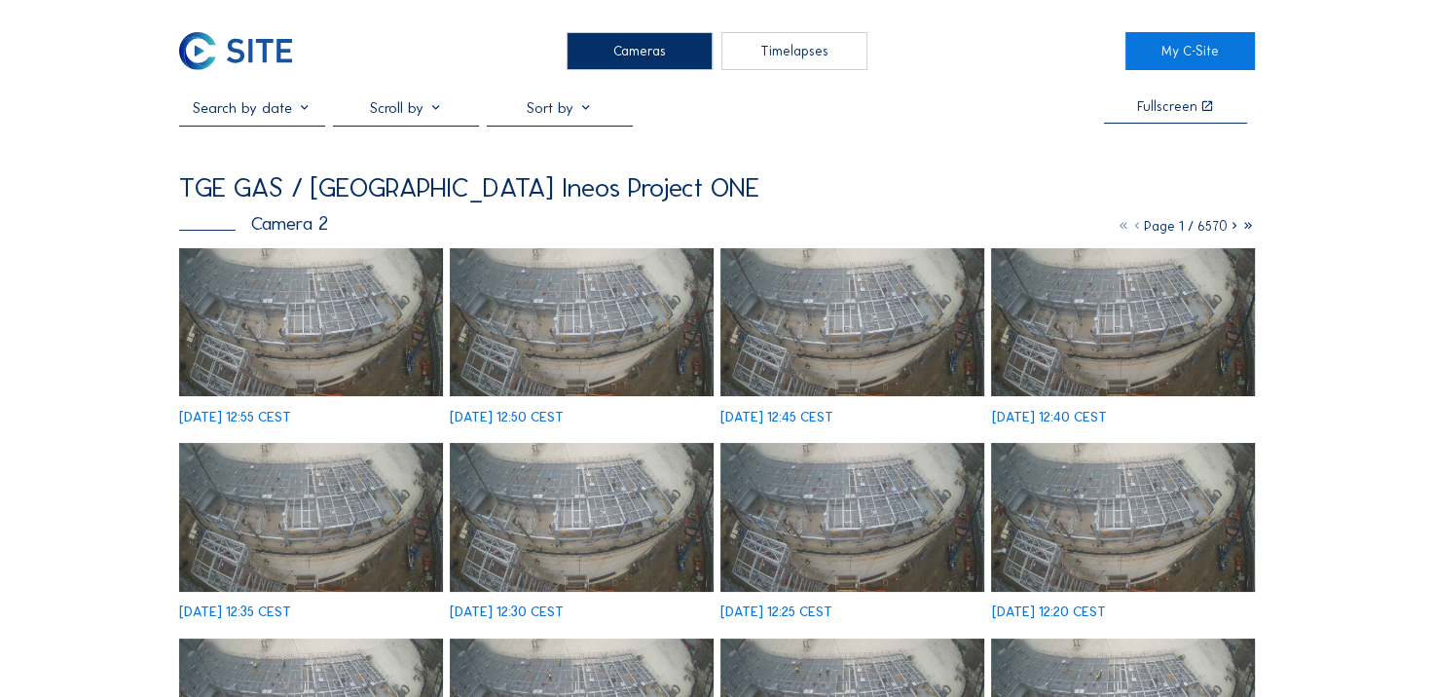
click at [263, 55] on img at bounding box center [235, 51] width 113 height 38
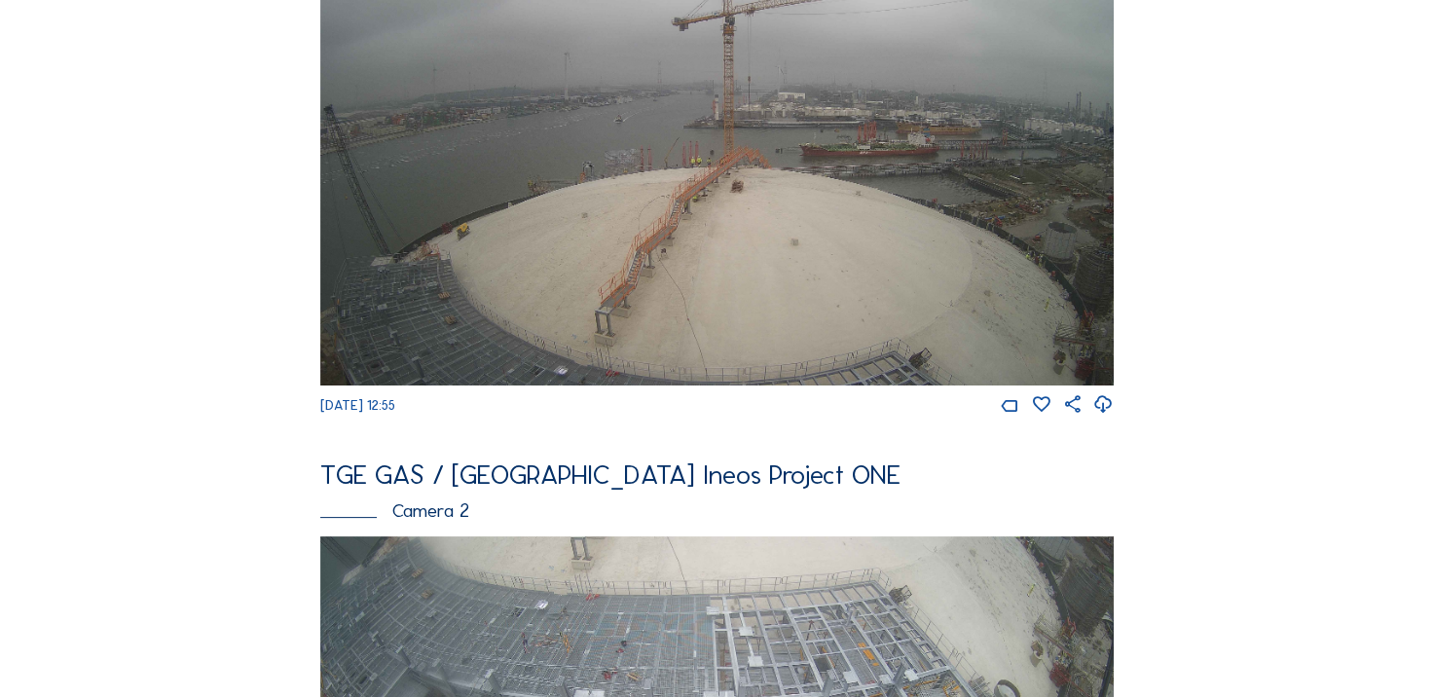
scroll to position [195, 0]
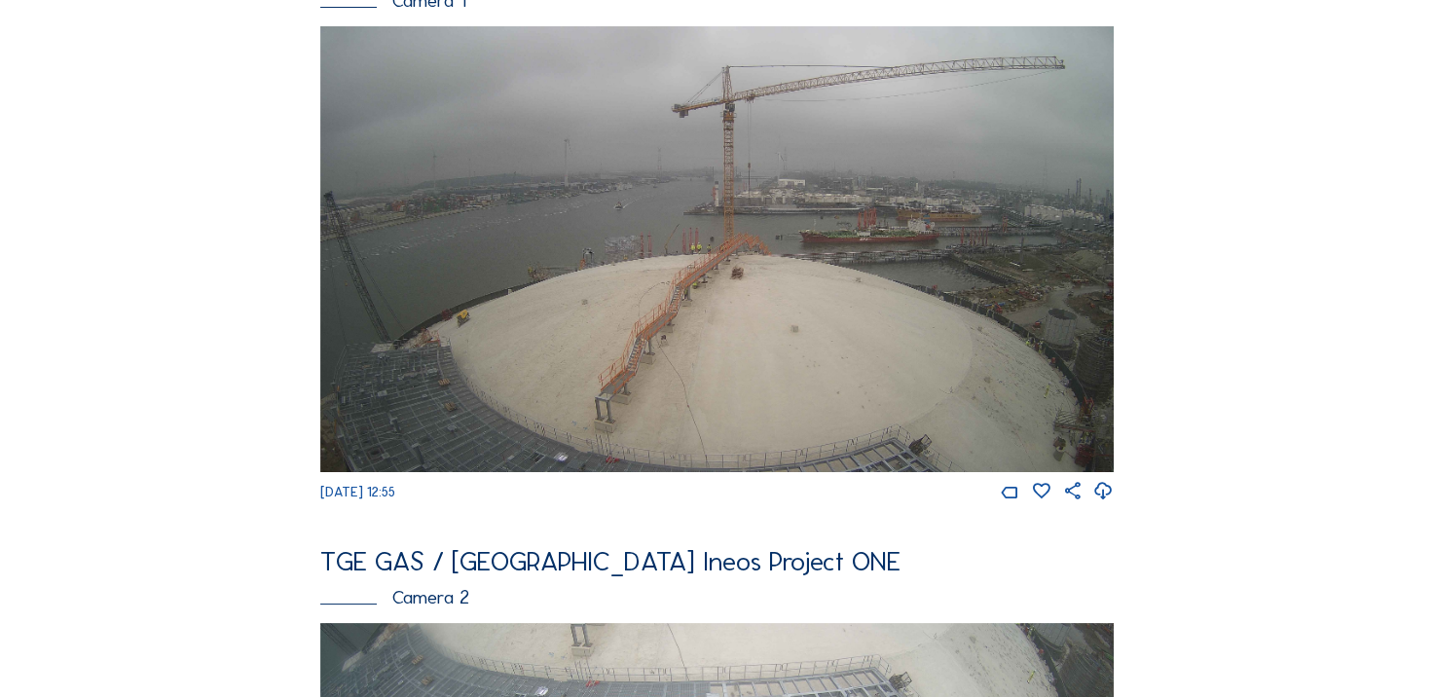
click at [1098, 502] on icon at bounding box center [1103, 491] width 20 height 25
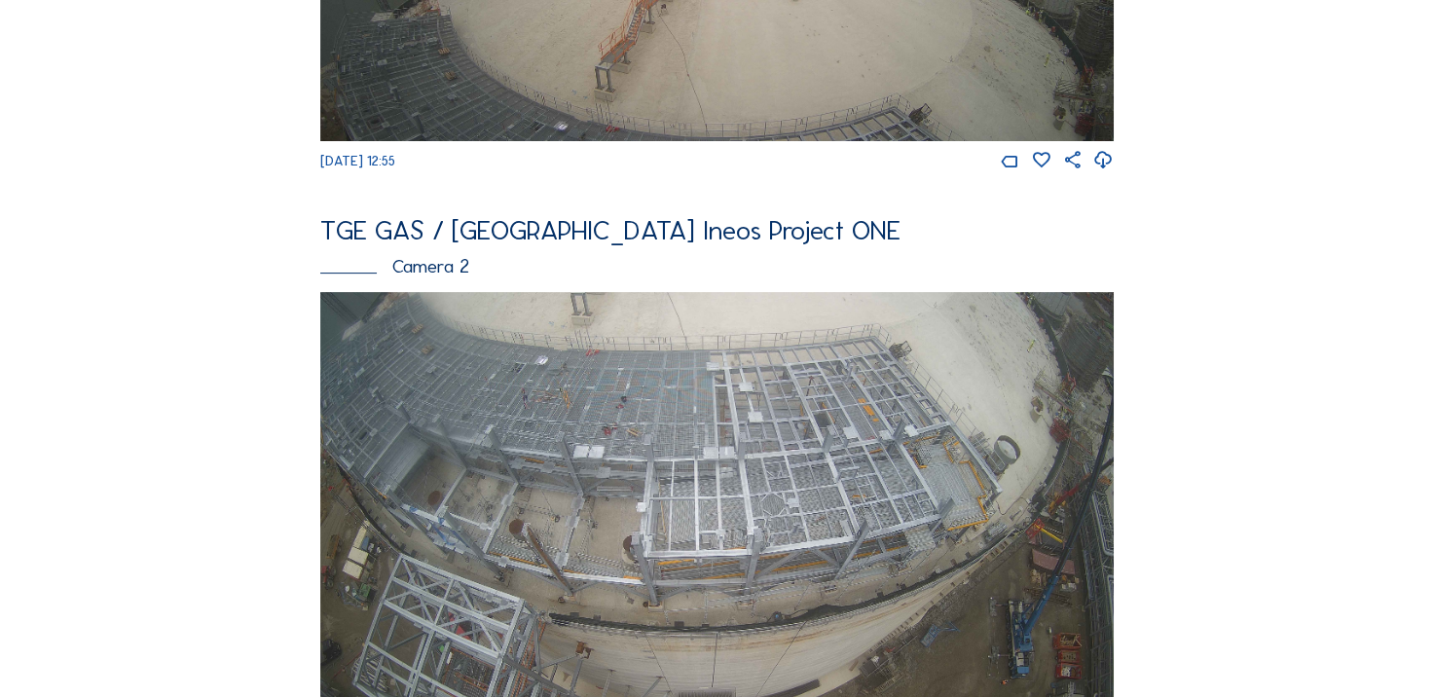
scroll to position [779, 0]
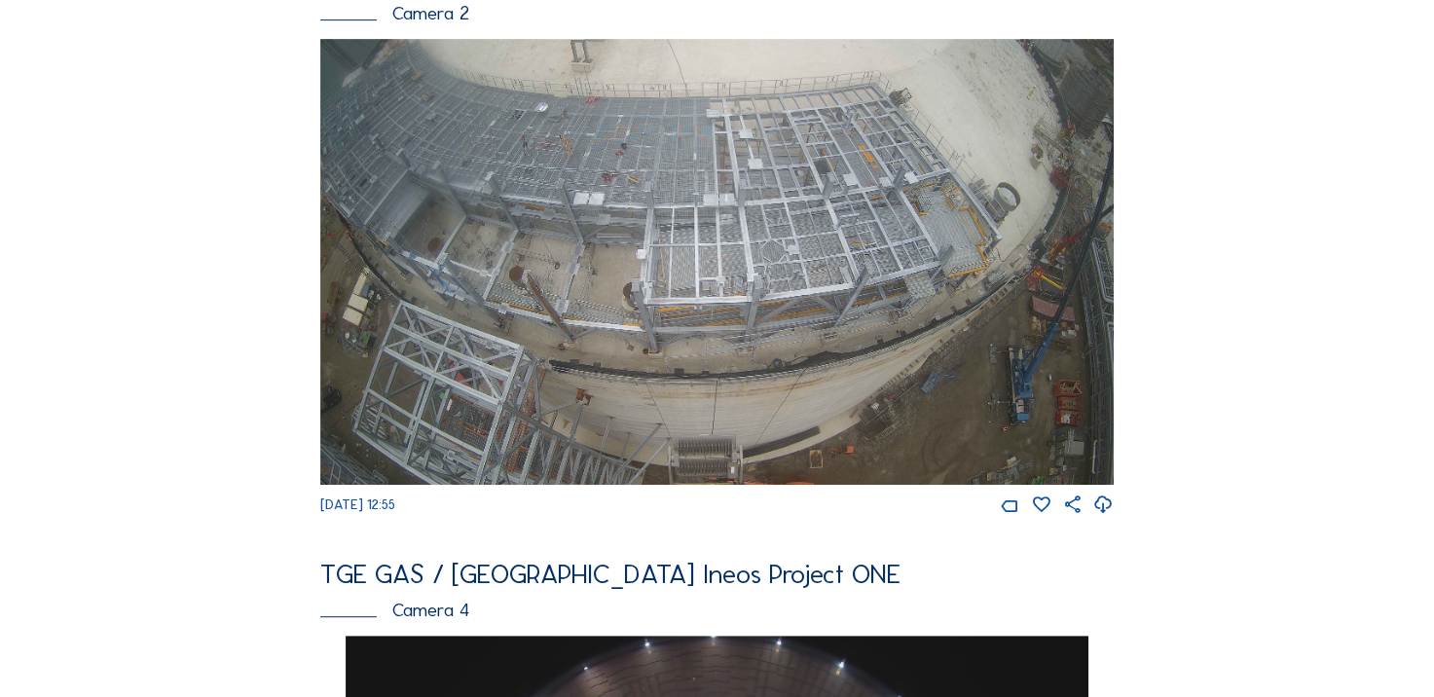
click at [241, 382] on div "Feed Photo Show Map Search Fullscreen TGE GAS / Antwerpen Ineos Project ONE Cam…" at bounding box center [717, 626] width 1076 height 2613
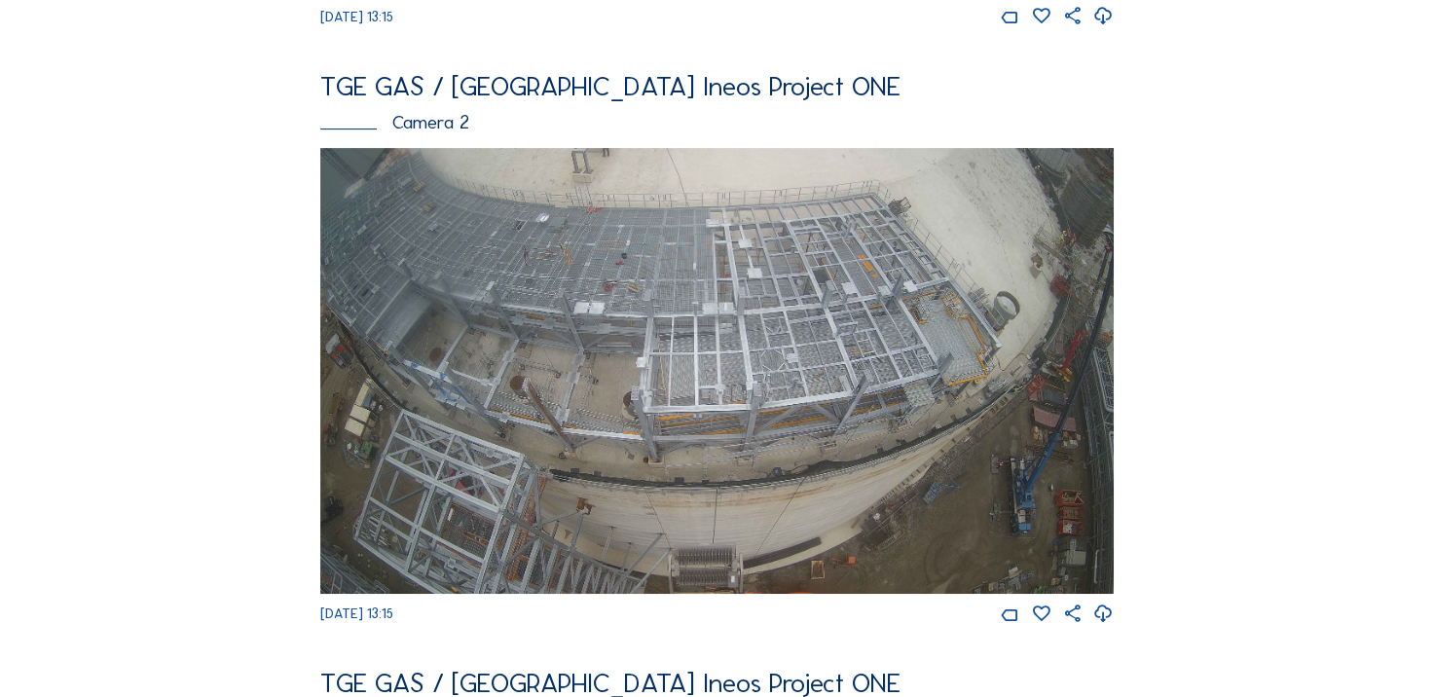
scroll to position [681, 0]
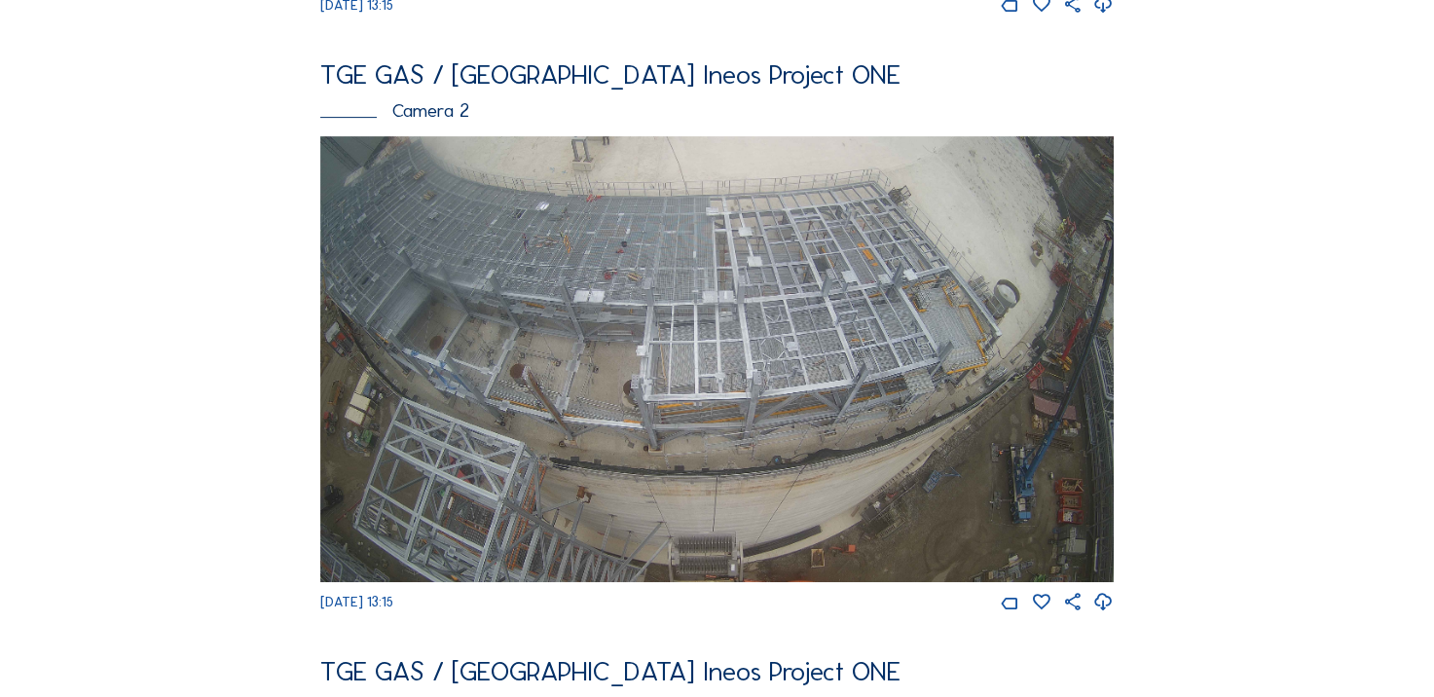
click at [1114, 615] on icon at bounding box center [1103, 602] width 20 height 25
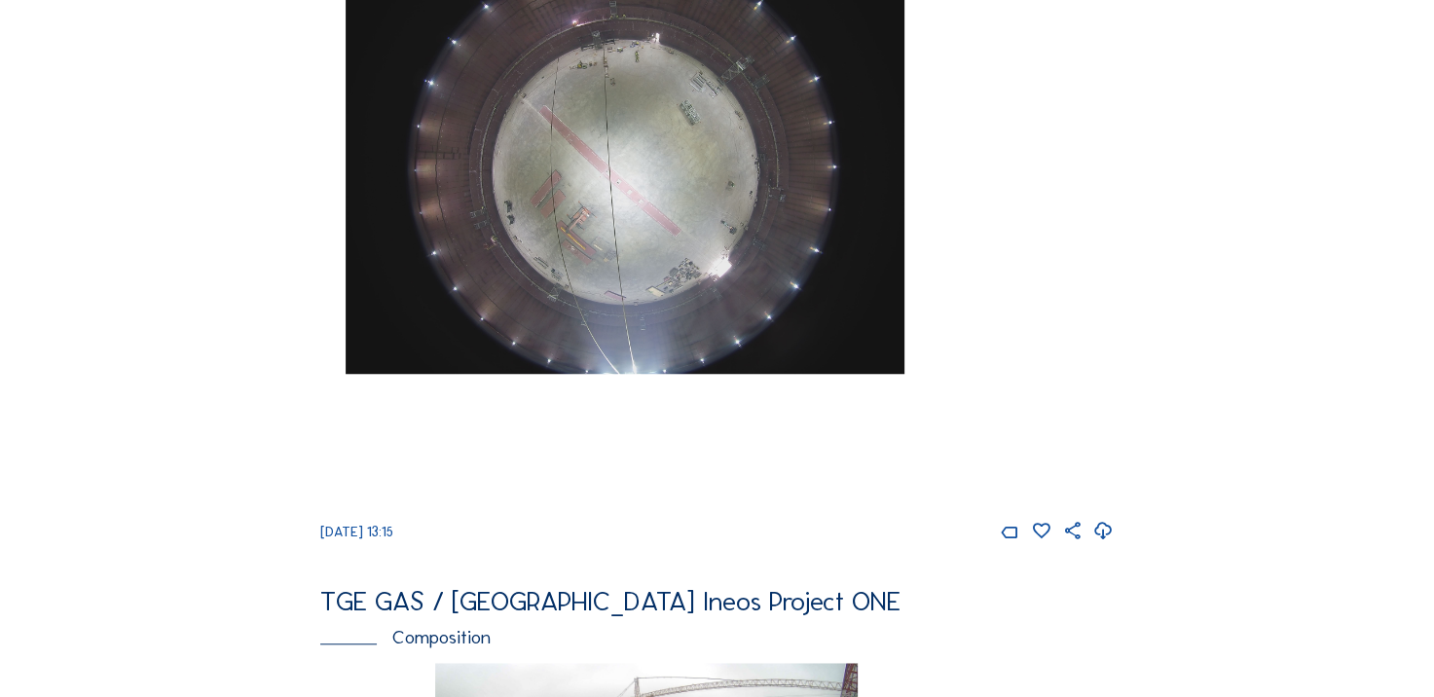
scroll to position [1456, 0]
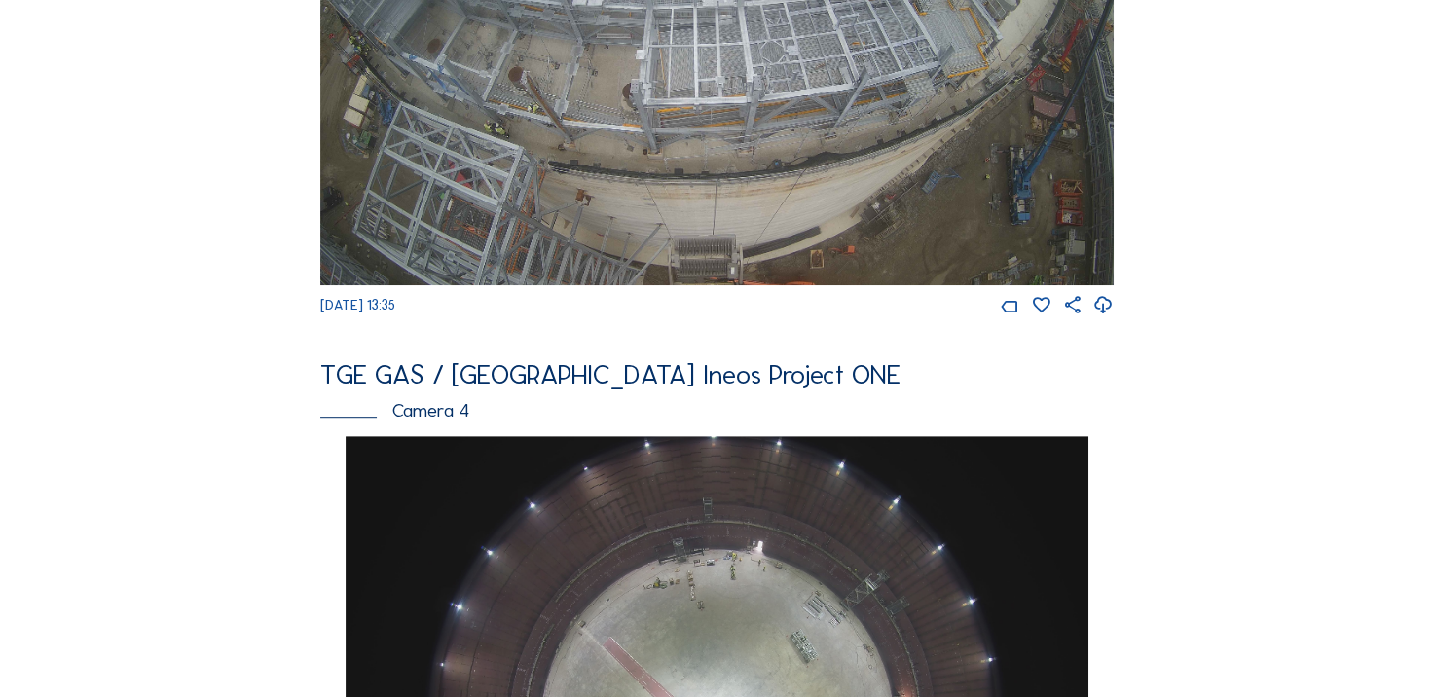
scroll to position [1168, 0]
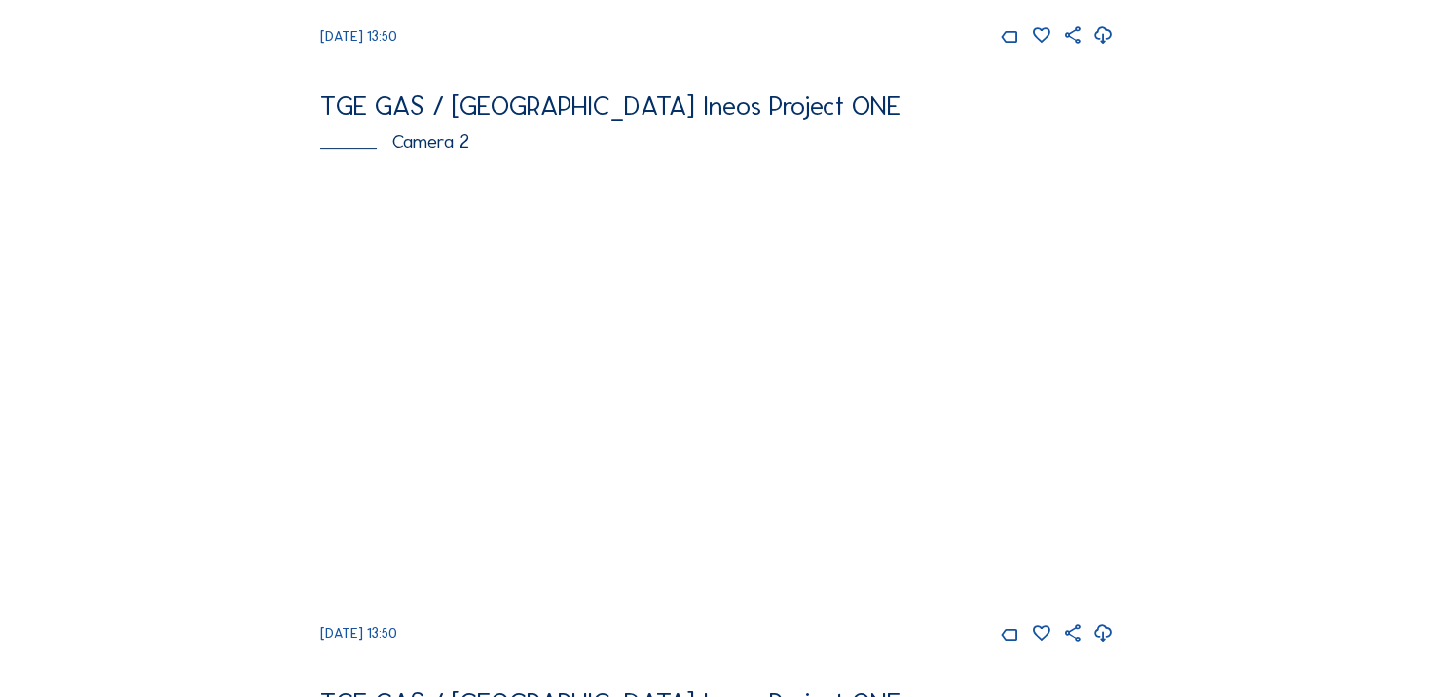
scroll to position [681, 0]
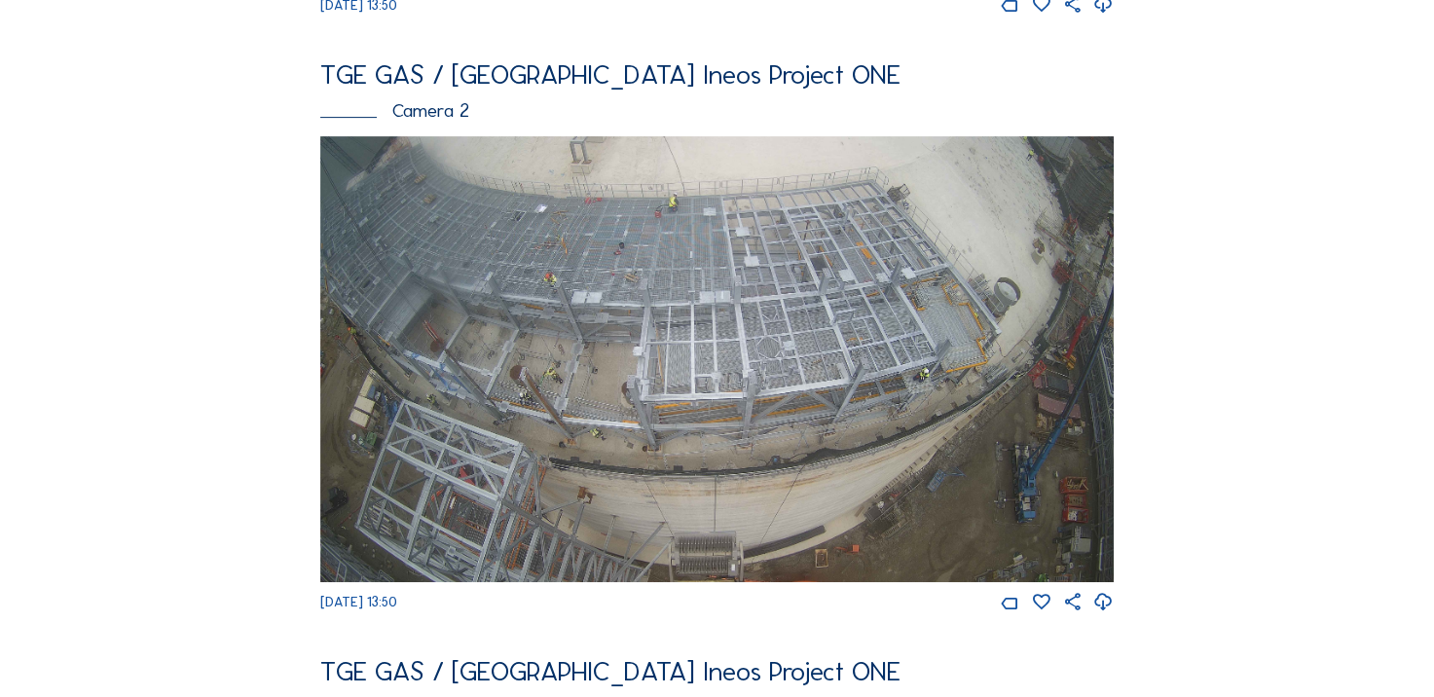
click at [1108, 614] on icon at bounding box center [1103, 602] width 20 height 25
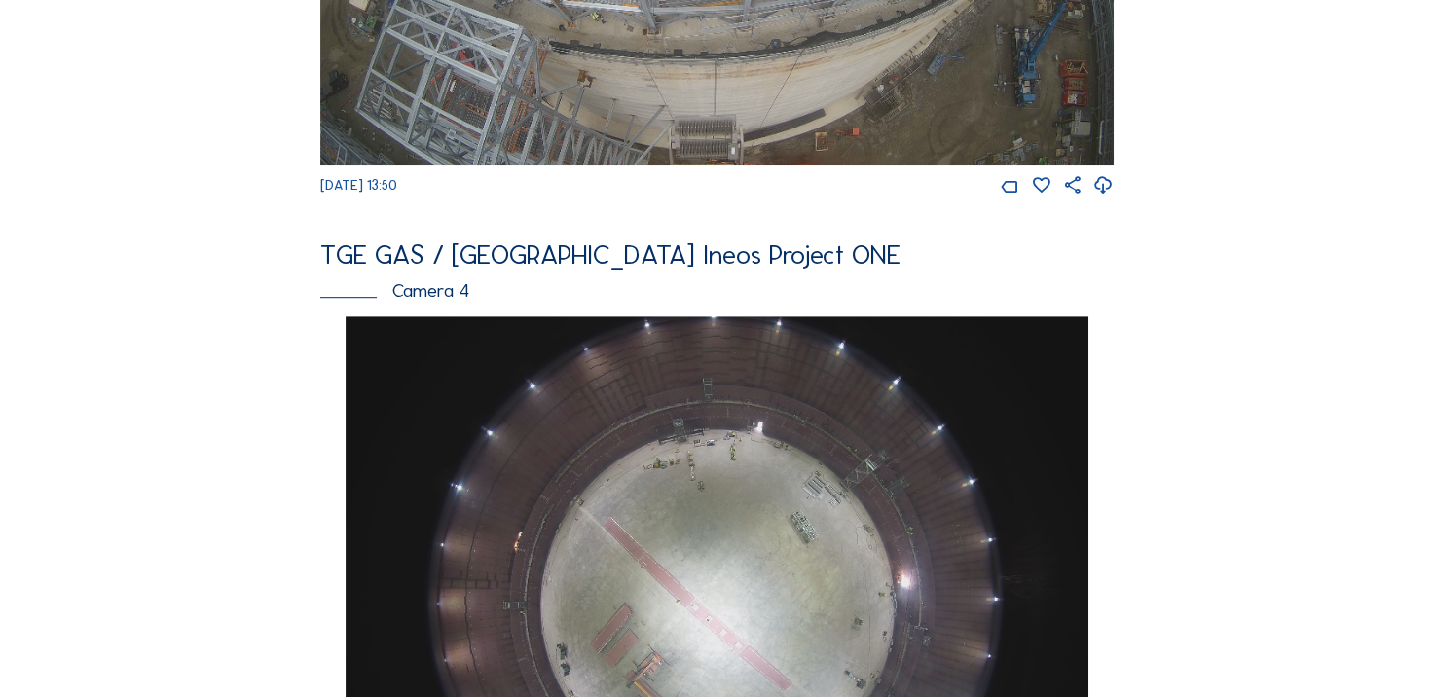
scroll to position [1168, 0]
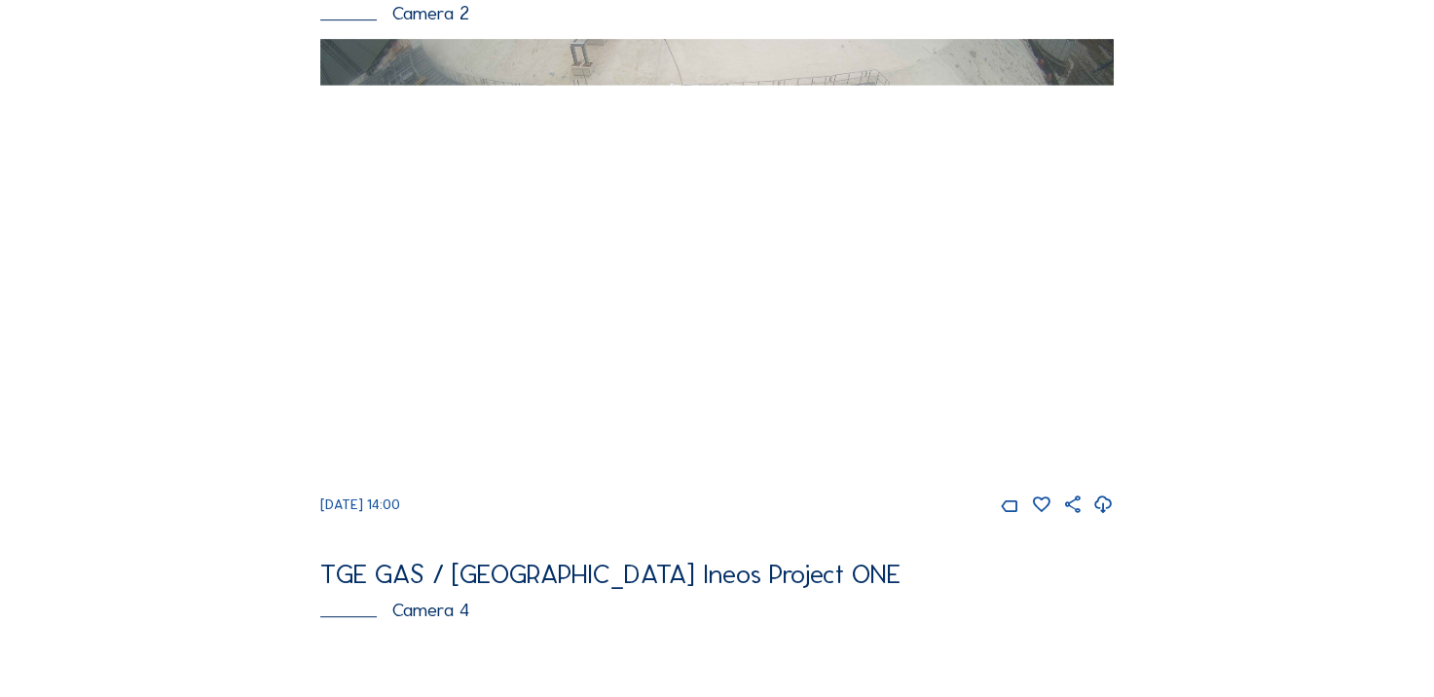
scroll to position [681, 0]
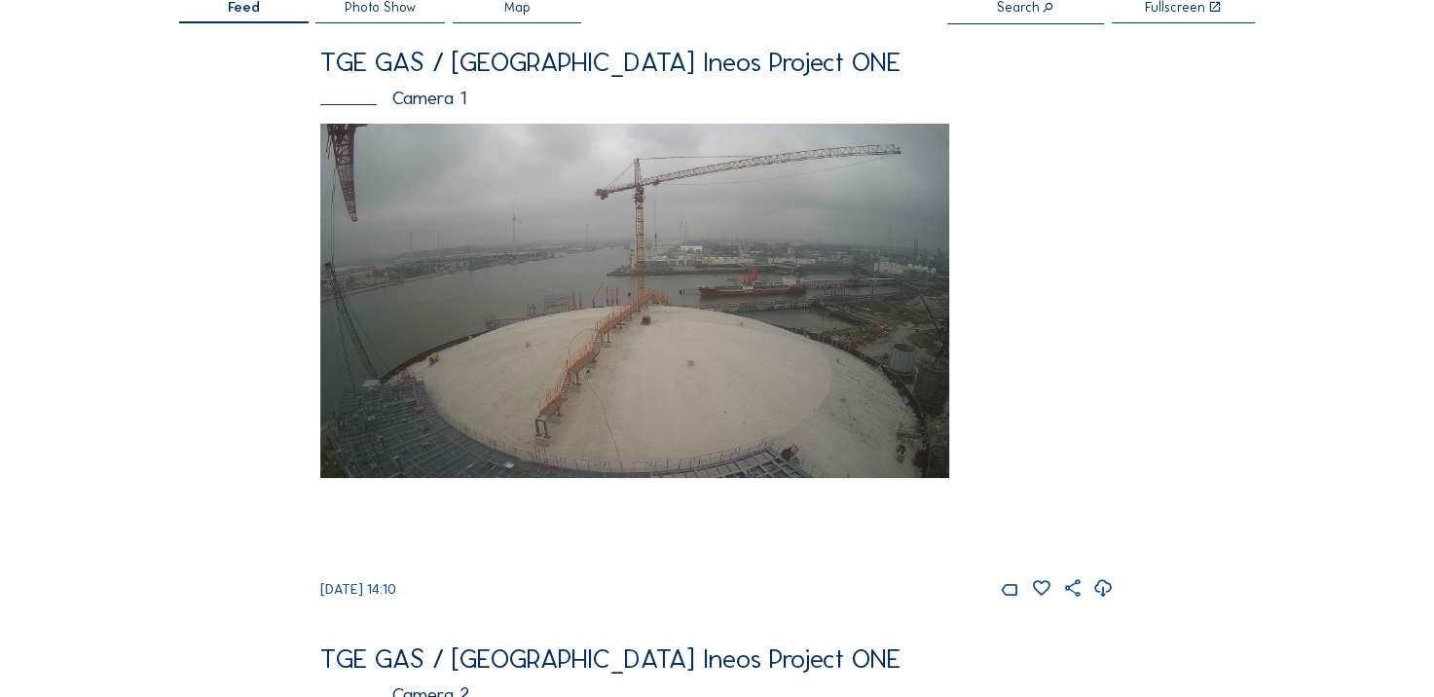
scroll to position [93, 0]
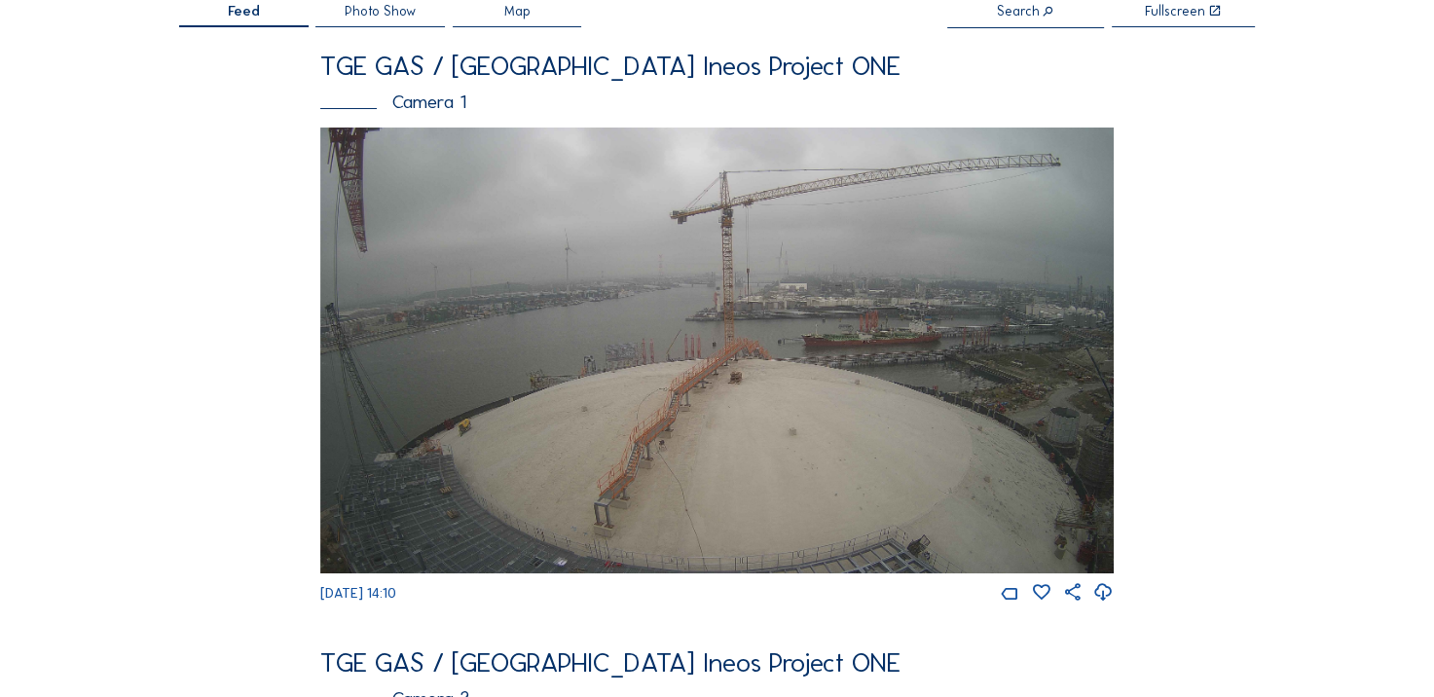
drag, startPoint x: 185, startPoint y: 241, endPoint x: 86, endPoint y: 0, distance: 261.0
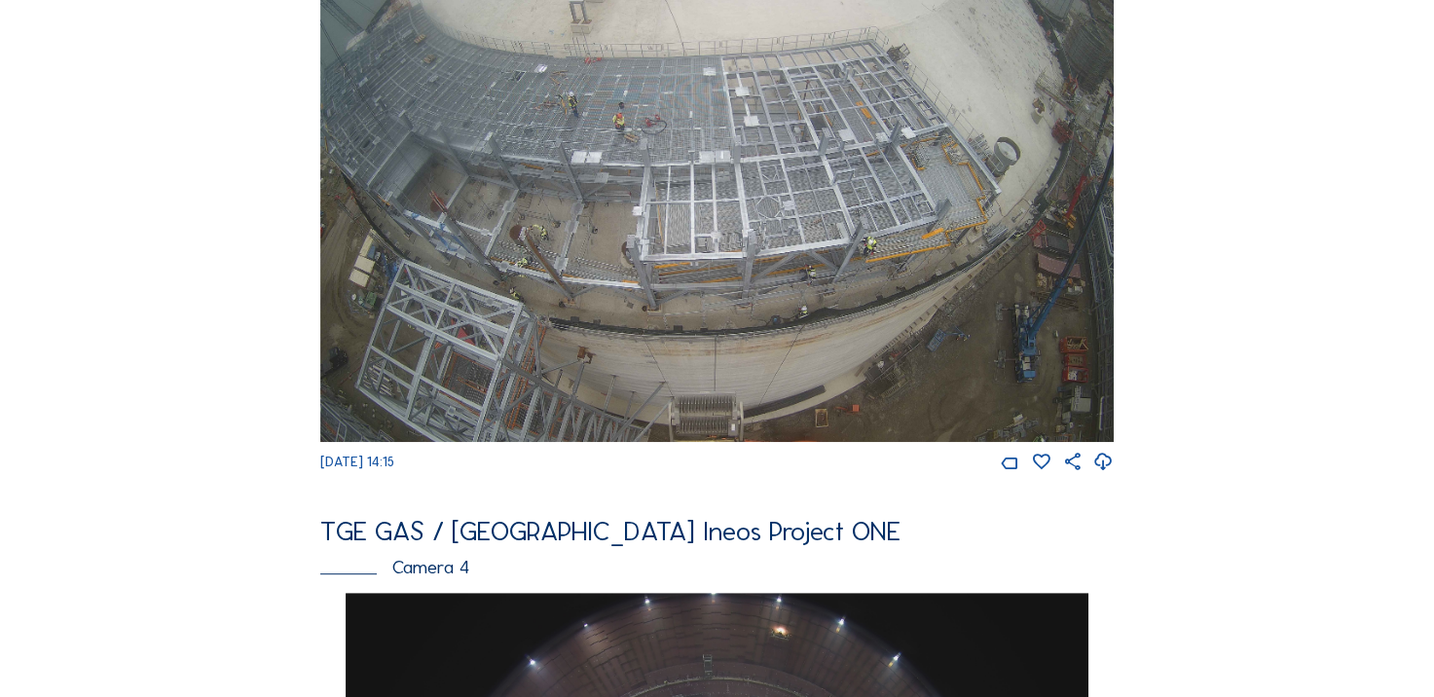
scroll to position [876, 0]
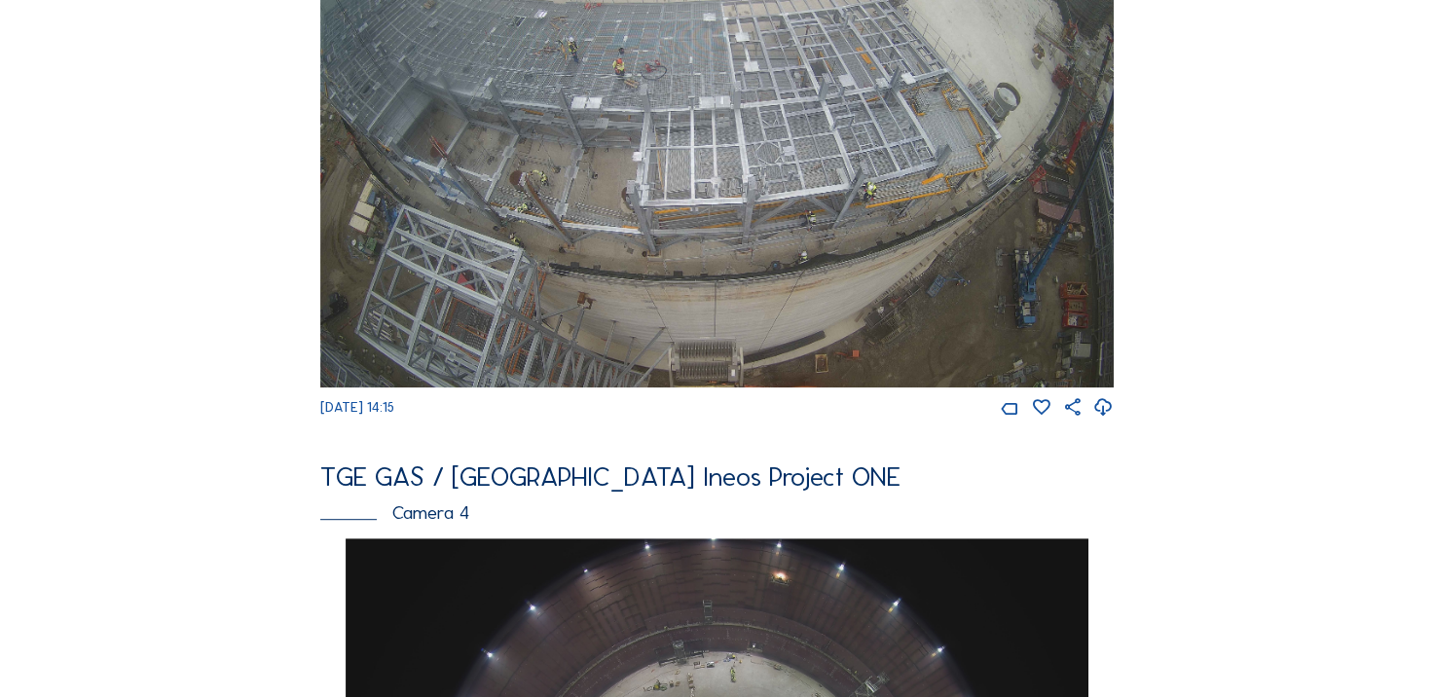
click at [1113, 421] on icon at bounding box center [1103, 407] width 20 height 25
click at [207, 271] on div "Feed Photo Show Map Search Fullscreen TGE GAS / Antwerpen Ineos Project ONE Cam…" at bounding box center [717, 528] width 1076 height 2613
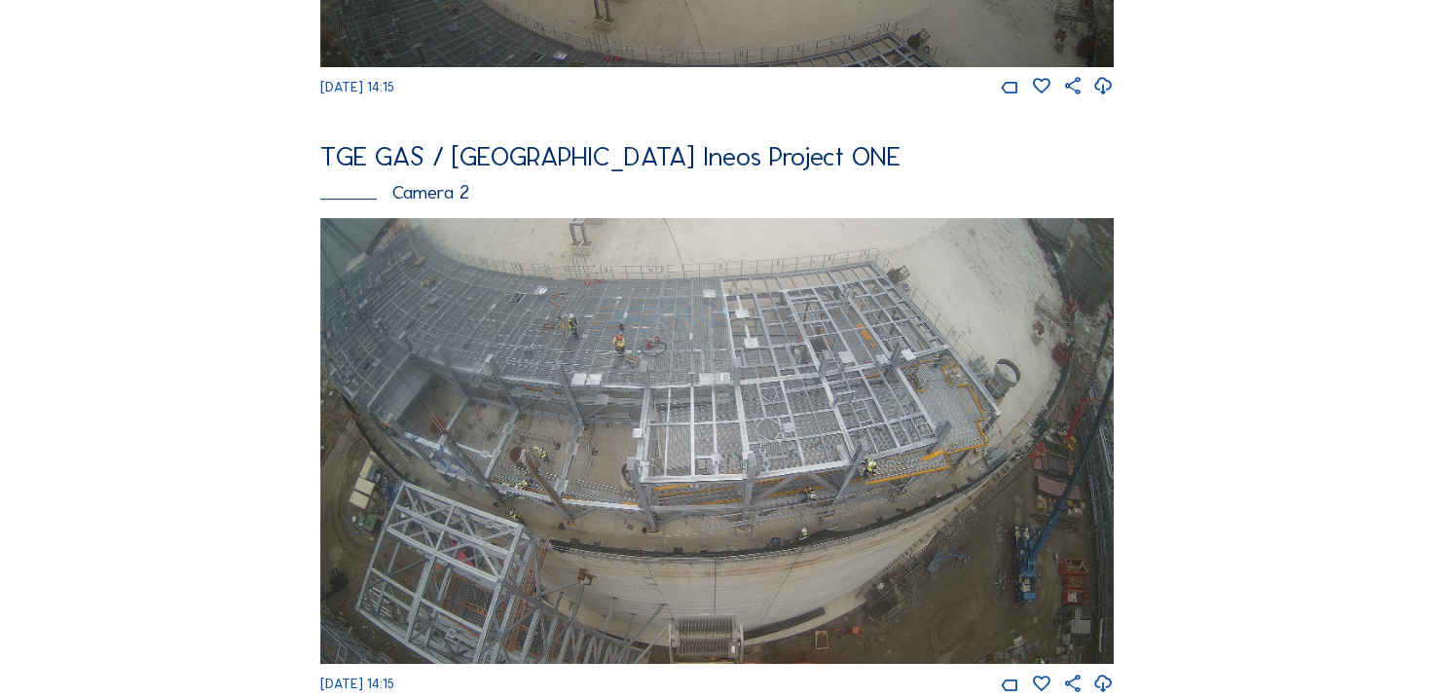
scroll to position [584, 0]
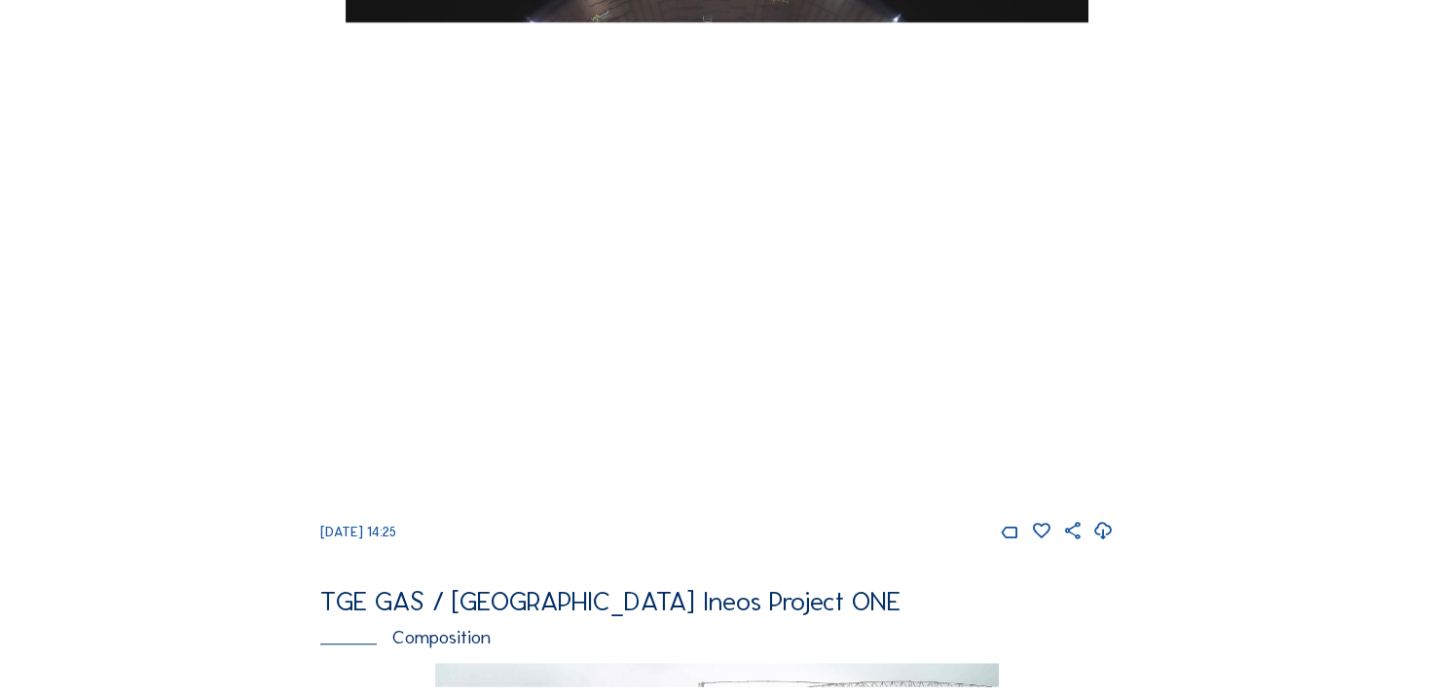
scroll to position [1363, 0]
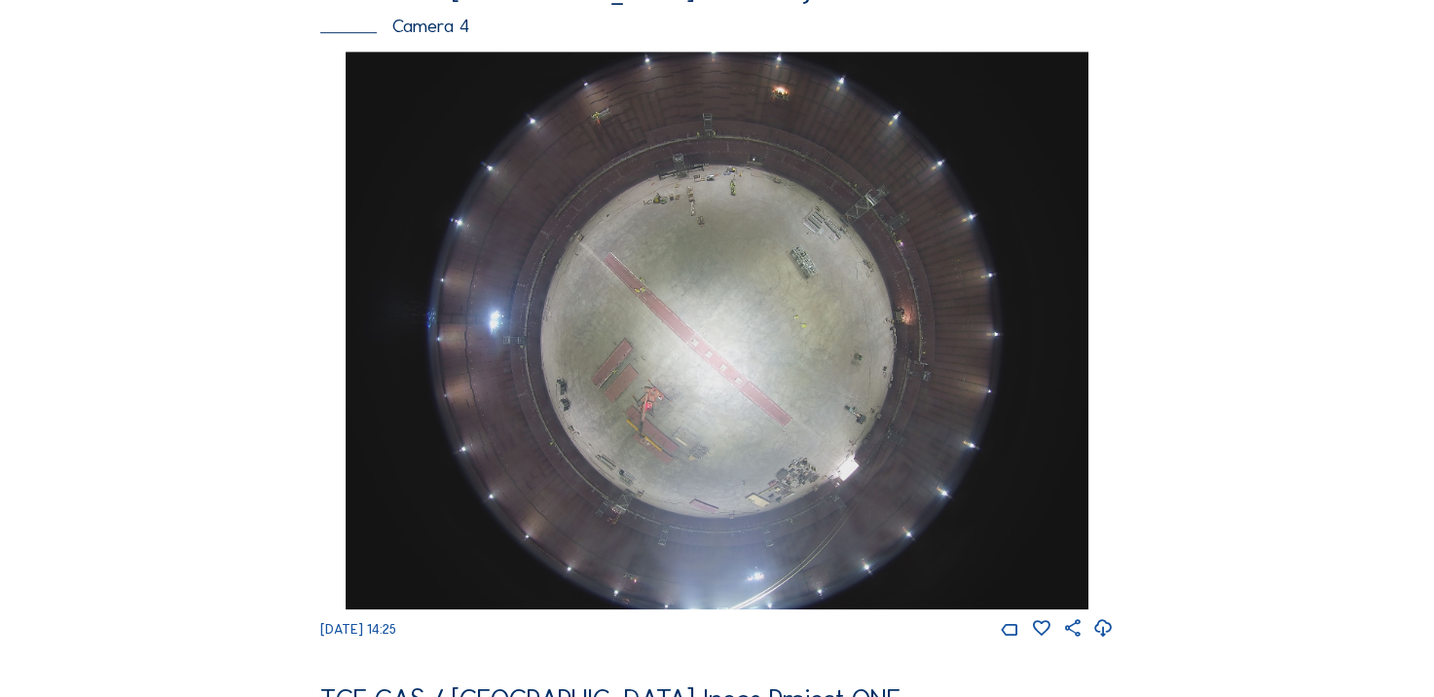
click at [218, 327] on div "Feed Photo Show Map Search Fullscreen TGE GAS / Antwerpen Ineos Project ONE Cam…" at bounding box center [717, 41] width 1076 height 2613
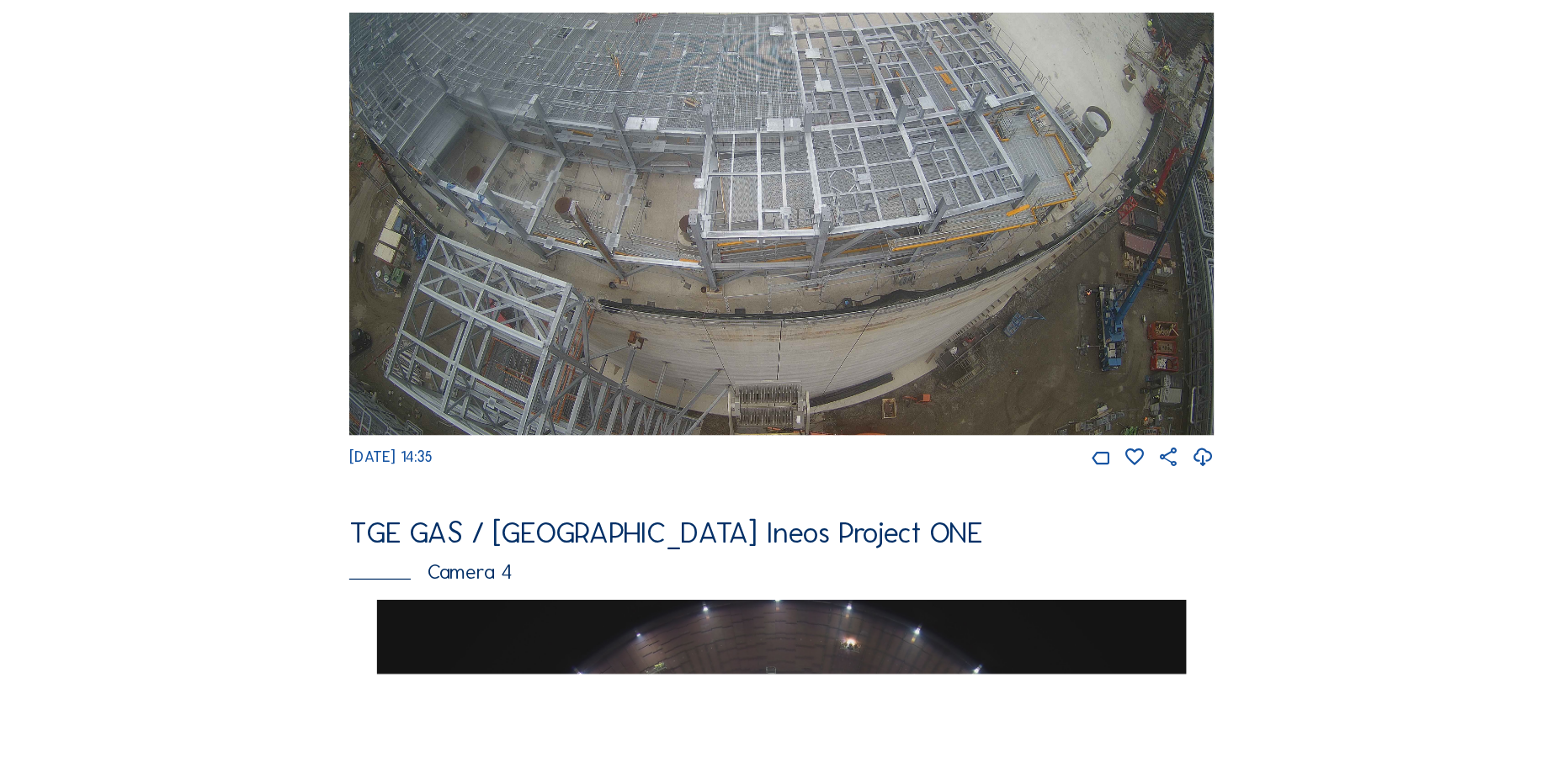
scroll to position [757, 0]
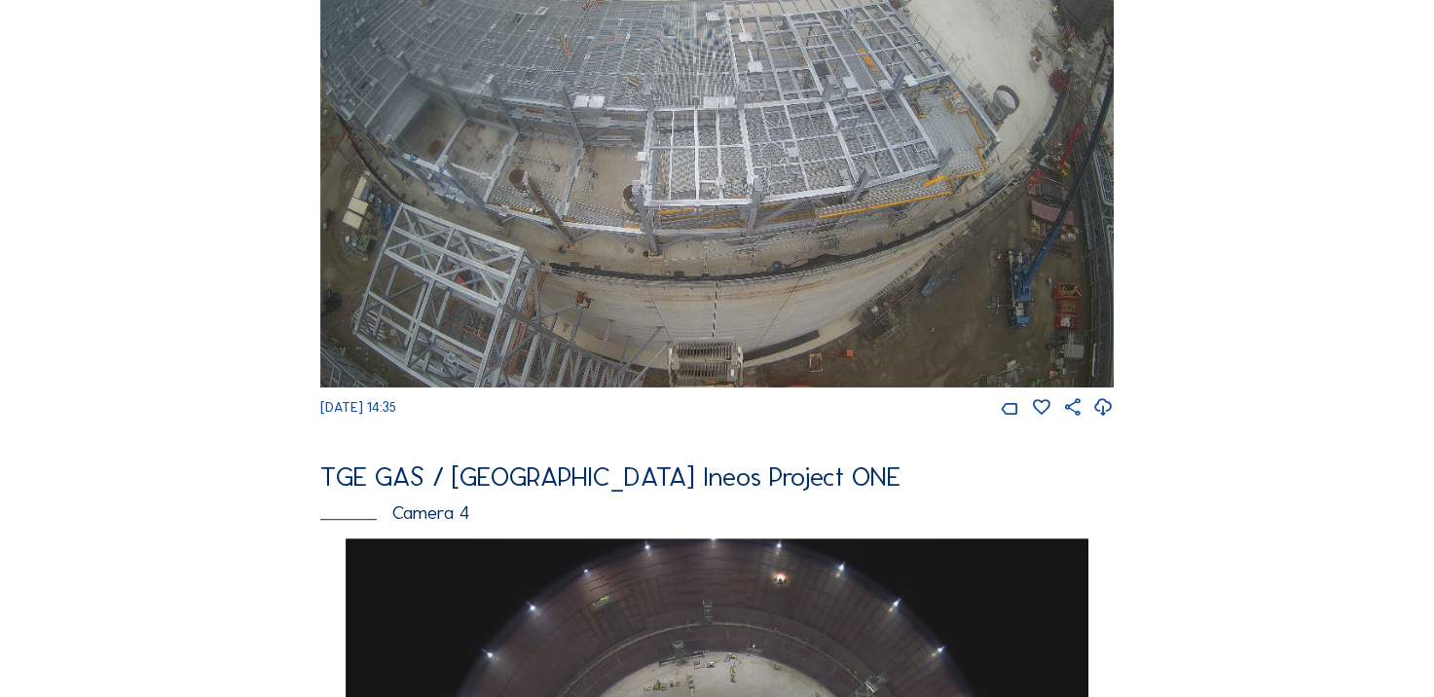
click at [1104, 421] on icon at bounding box center [1103, 407] width 20 height 25
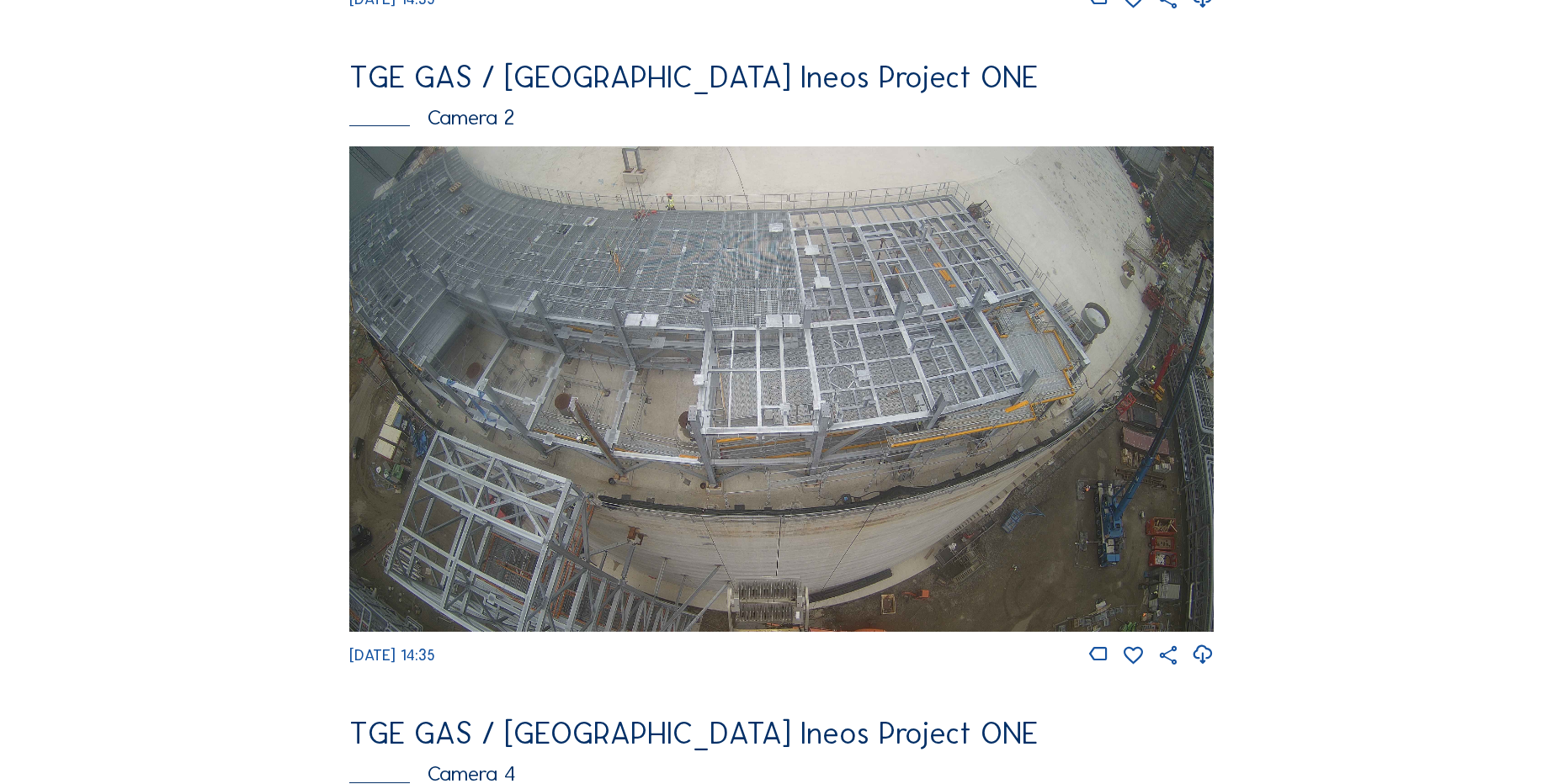
scroll to position [754, 0]
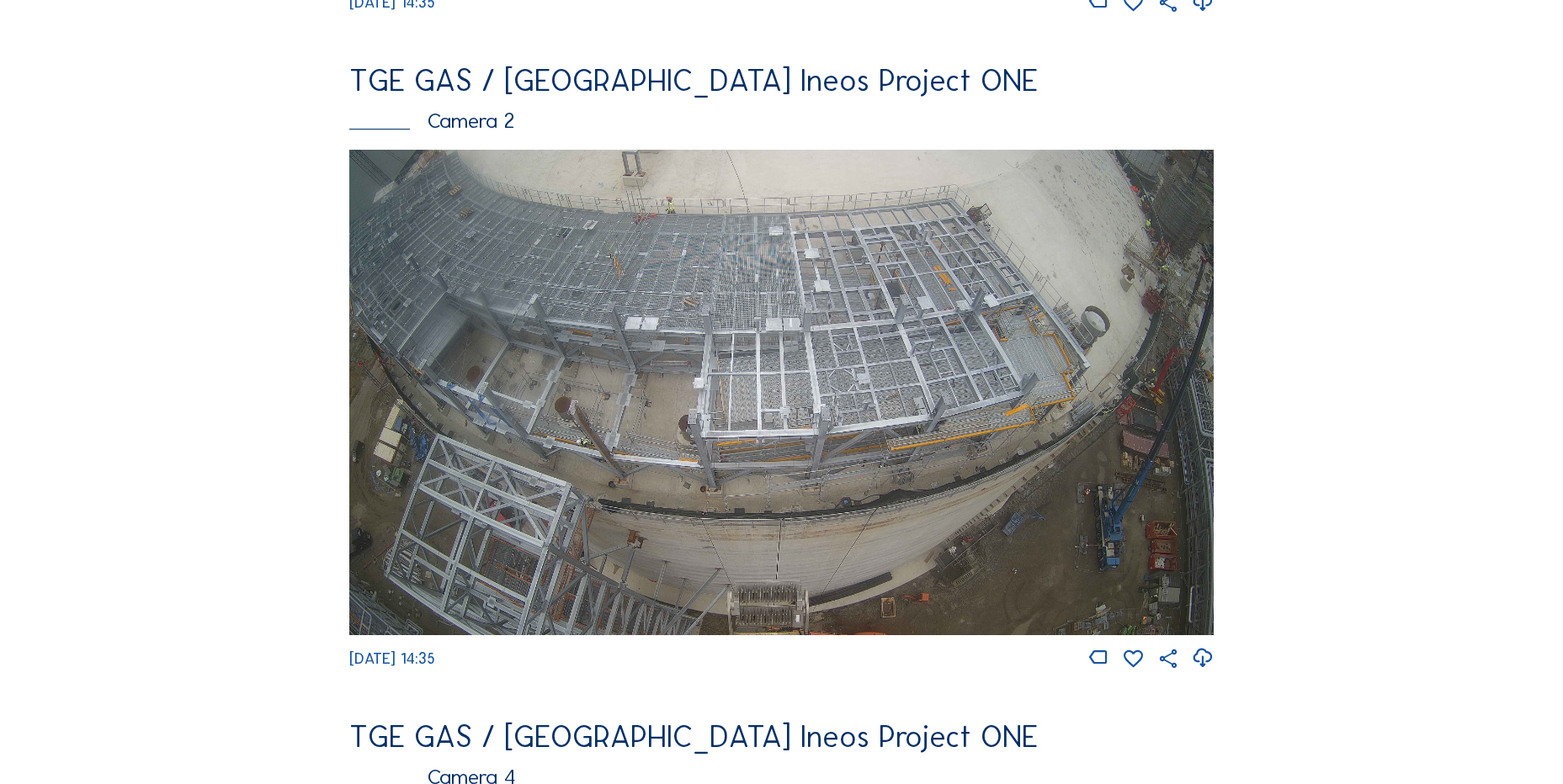
drag, startPoint x: 219, startPoint y: 133, endPoint x: 114, endPoint y: 45, distance: 137.0
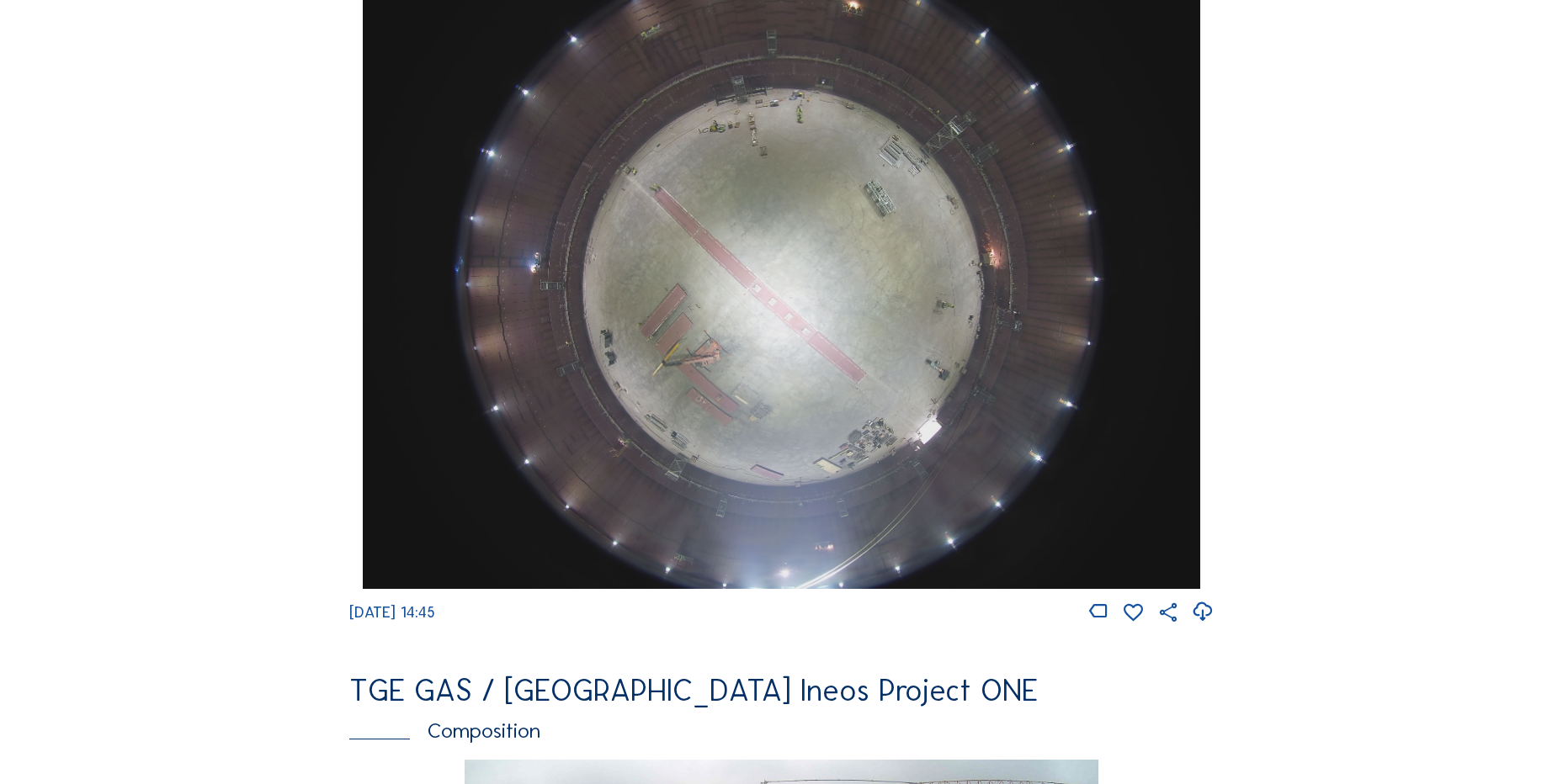
scroll to position [1514, 0]
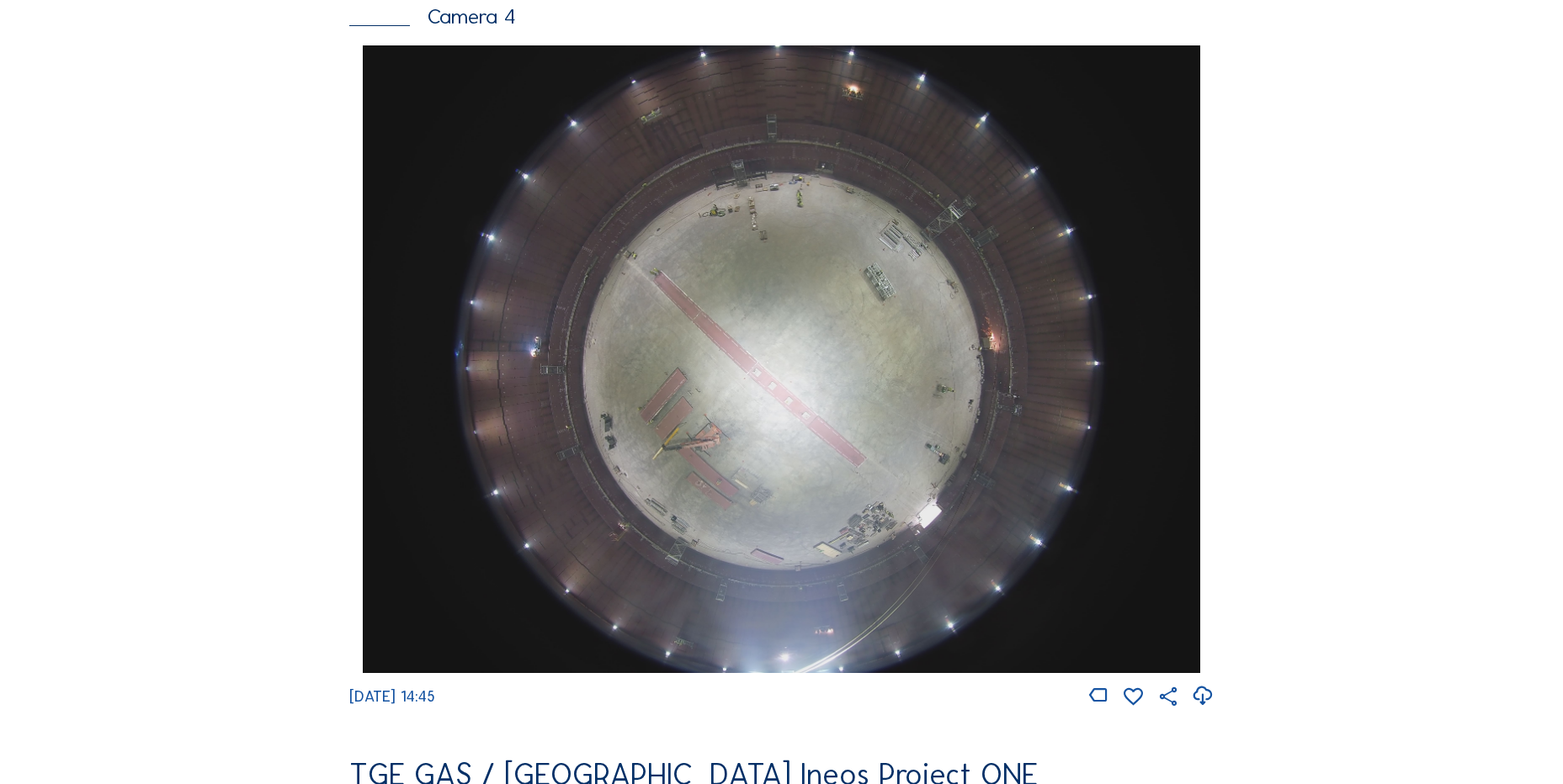
click at [1208, 706] on icon at bounding box center [1202, 696] width 22 height 28
click at [112, 358] on div "Cameras Timelapses My C-Site Feed Photo Show Map Search Fullscreen TGE GAS / An…" at bounding box center [782, 365] width 1563 height 3759
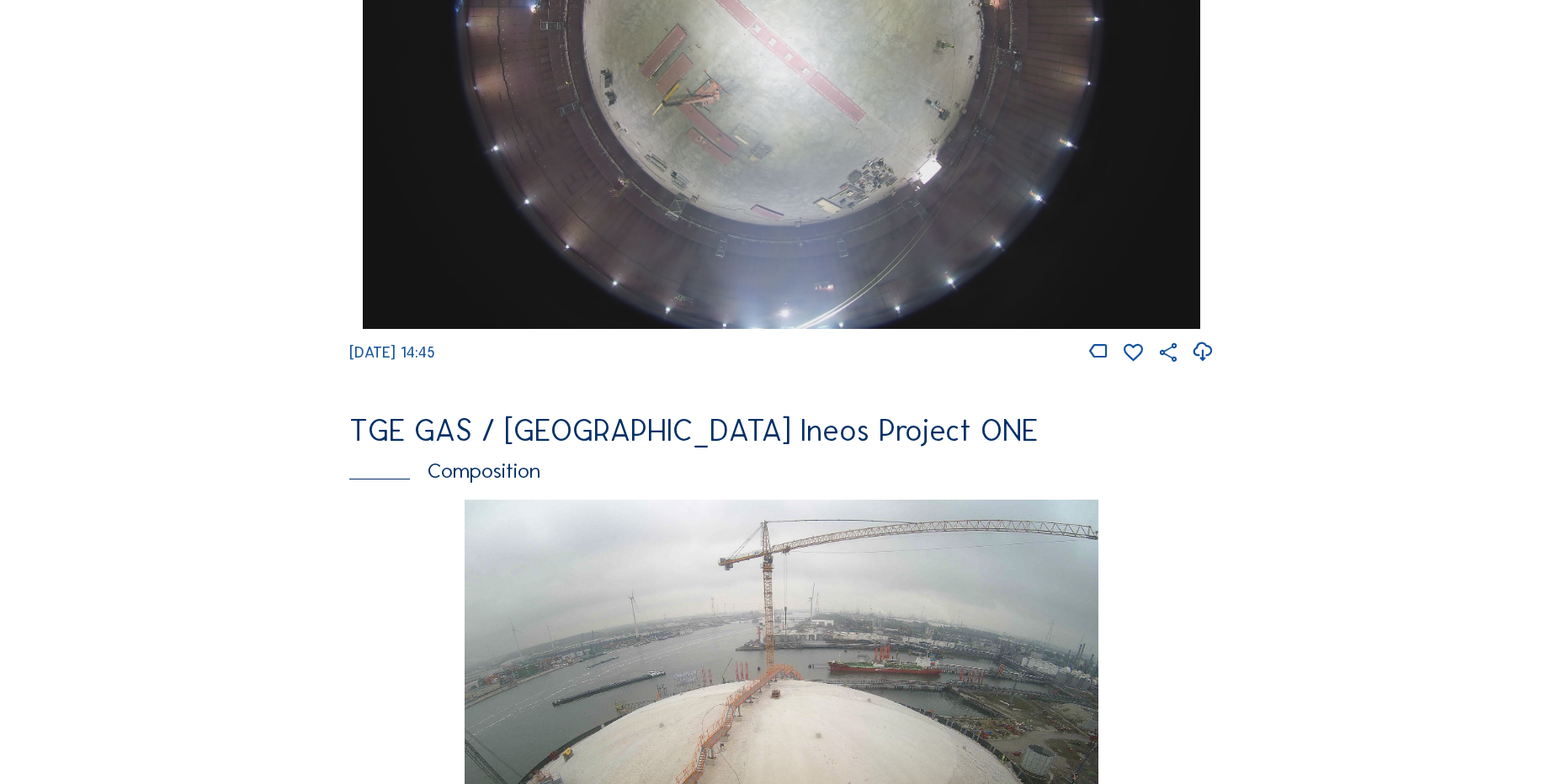
scroll to position [1852, 0]
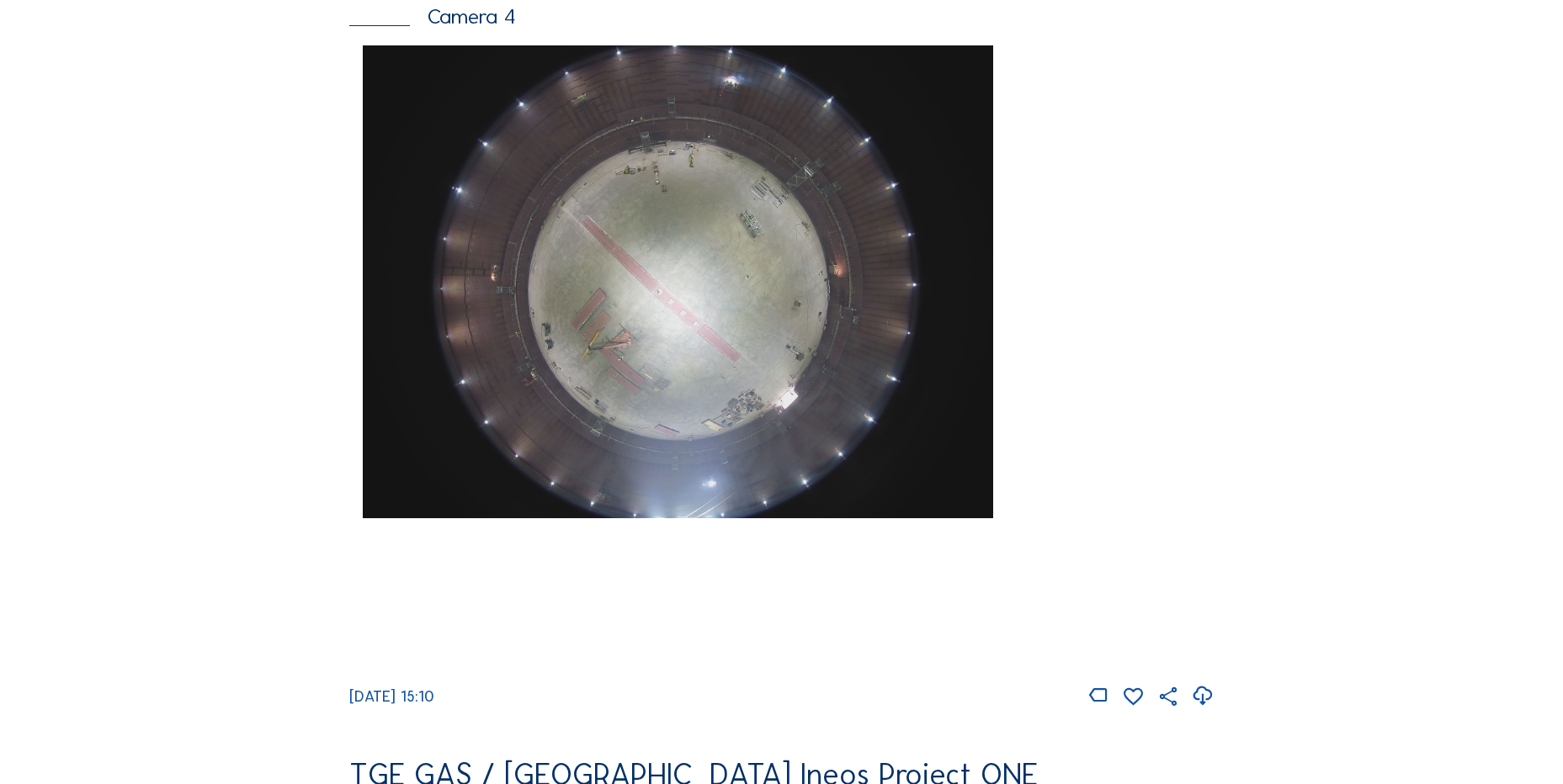
scroll to position [1511, 0]
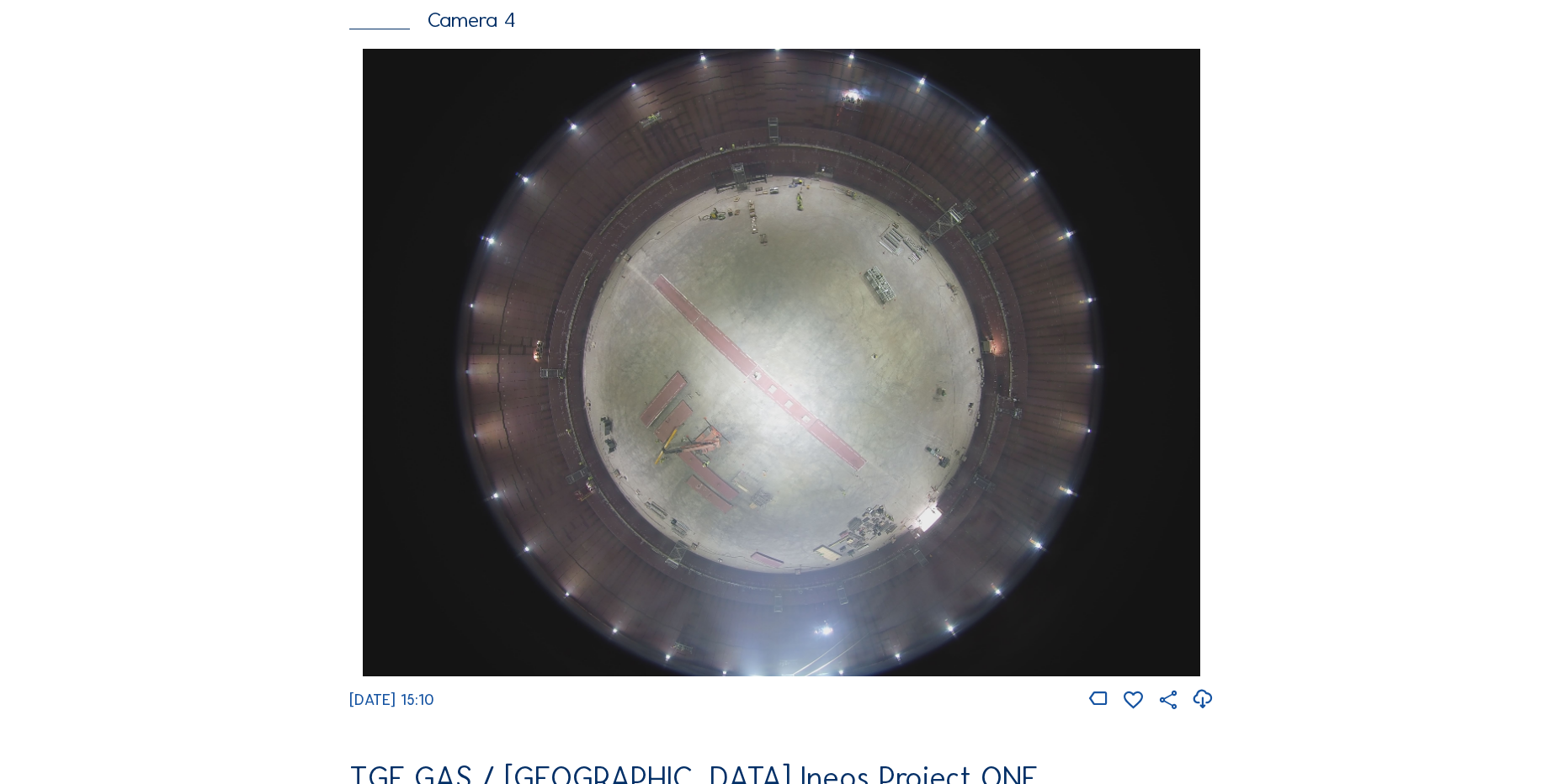
click at [238, 564] on div "Feed Photo Show Map Search Fullscreen TGE GAS / [GEOGRAPHIC_DATA] Ineos Project…" at bounding box center [782, 54] width 1172 height 2912
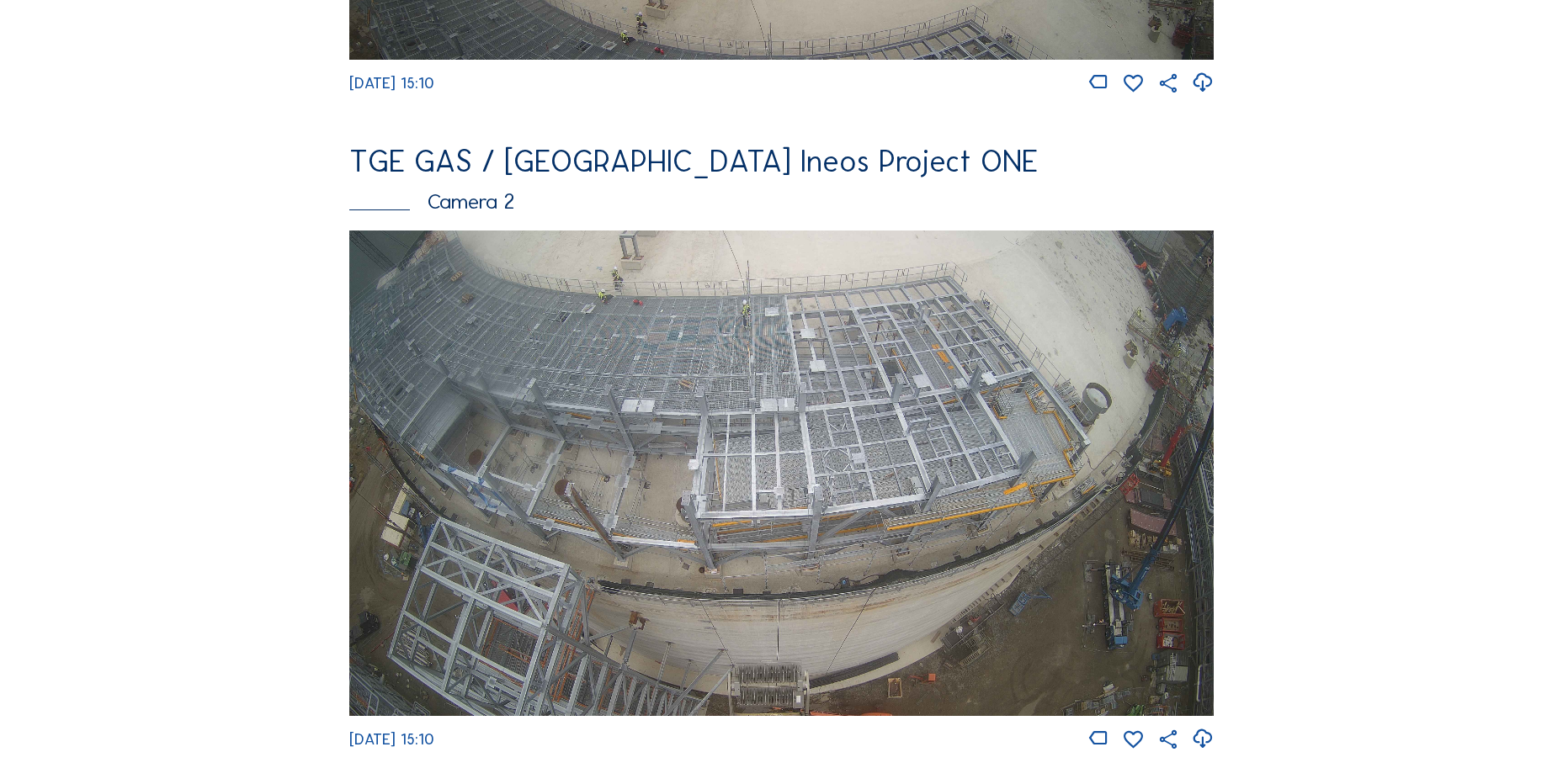
scroll to position [670, 0]
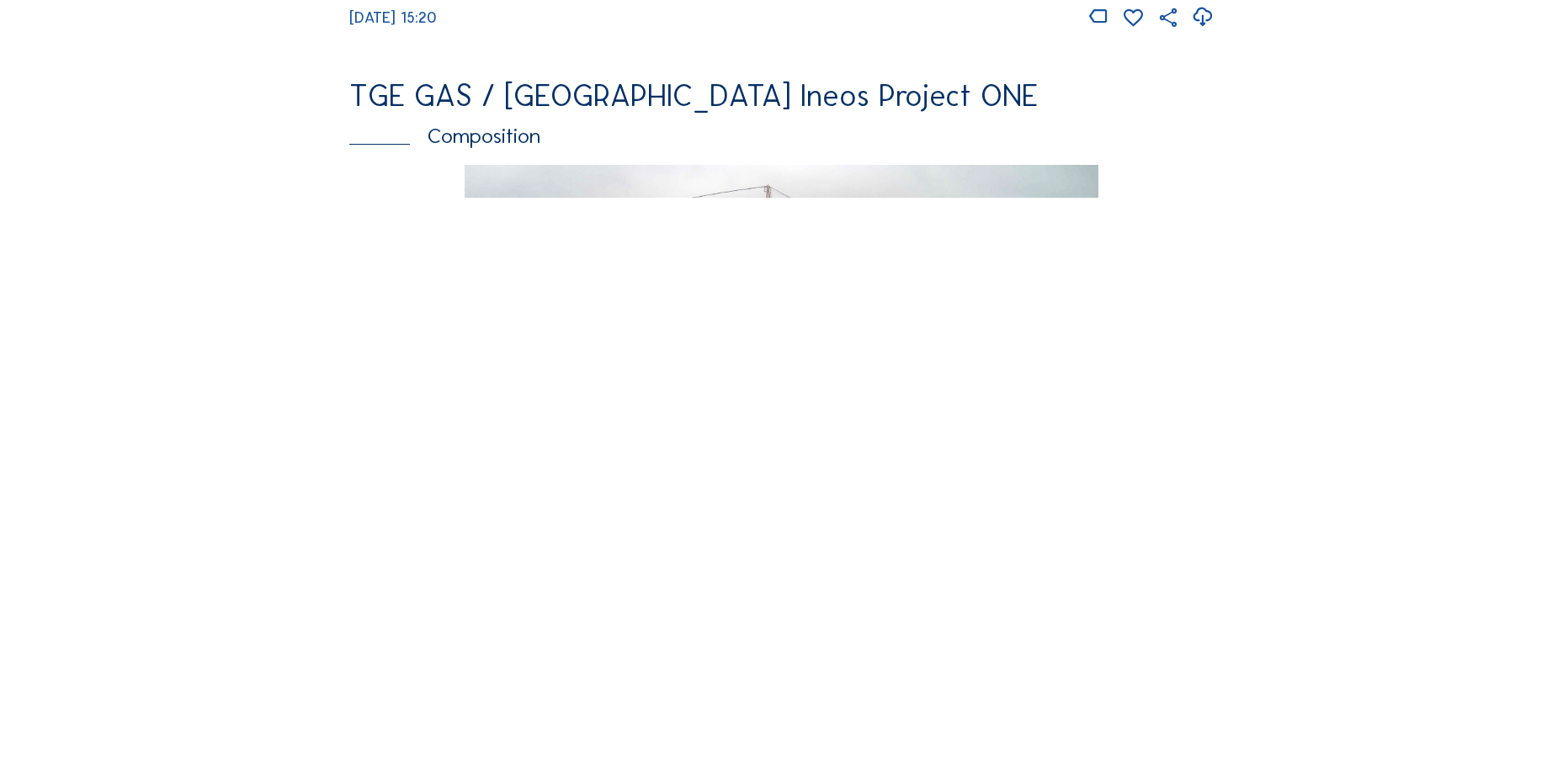
scroll to position [2356, 0]
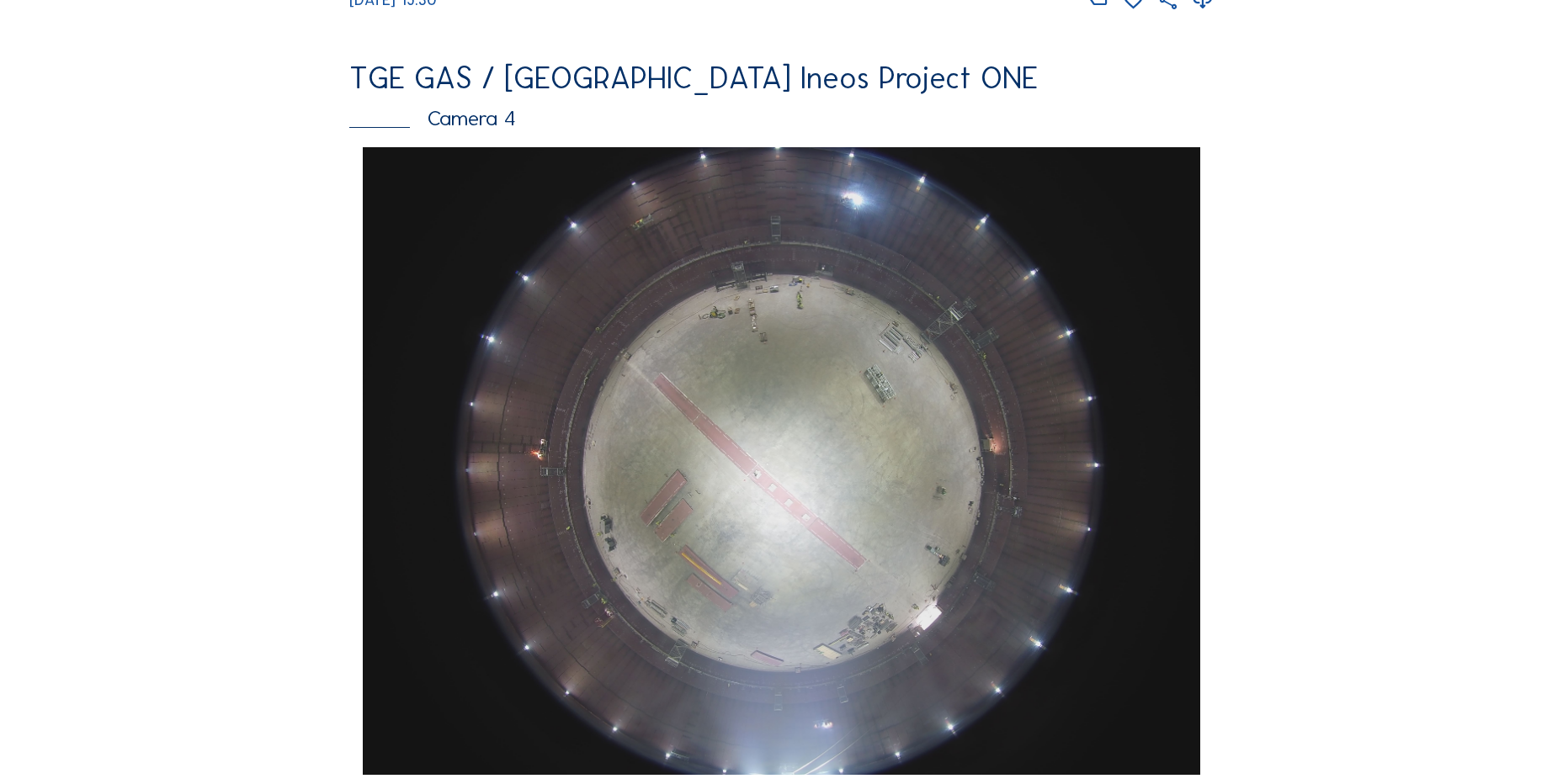
scroll to position [1514, 0]
